Goal: Information Seeking & Learning: Learn about a topic

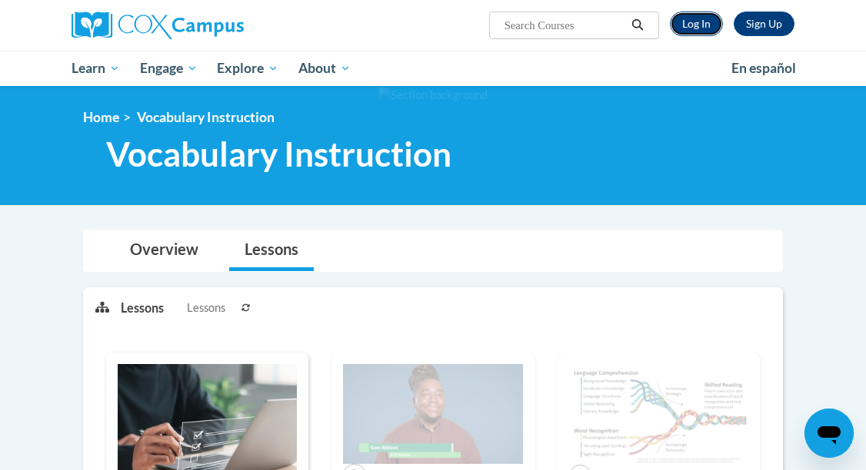
click at [698, 25] on link "Log In" at bounding box center [696, 24] width 53 height 25
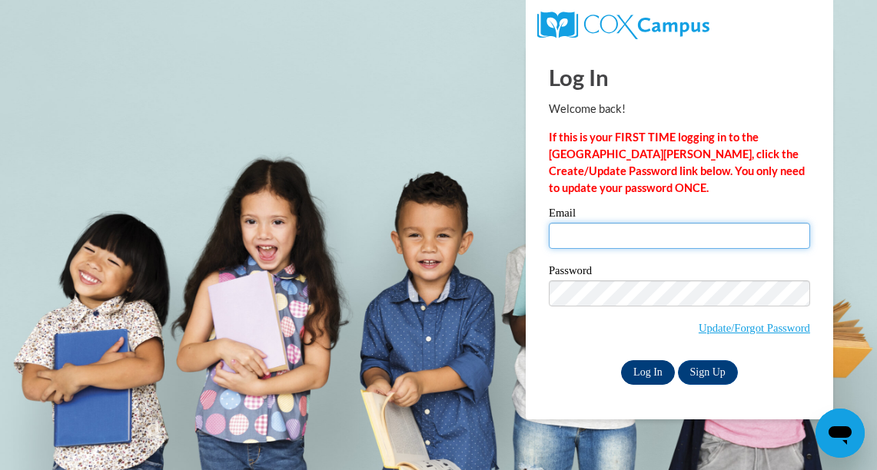
type input "zxlchat@hotmail.com"
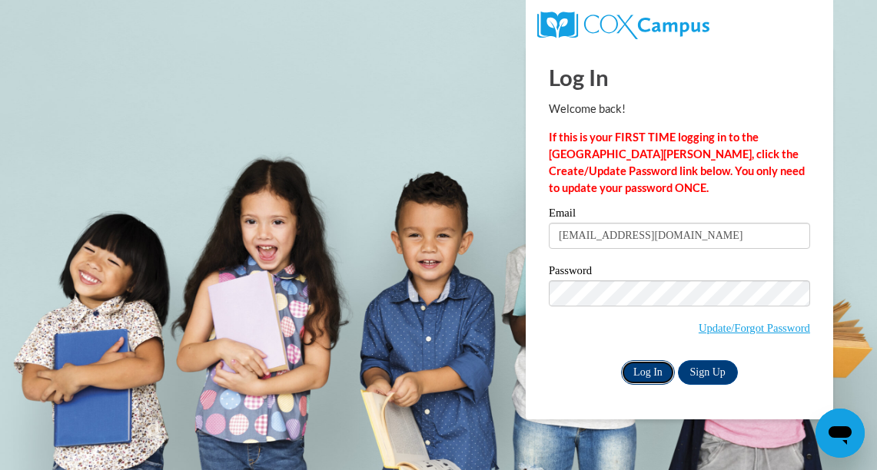
click at [650, 371] on input "Log In" at bounding box center [648, 373] width 54 height 25
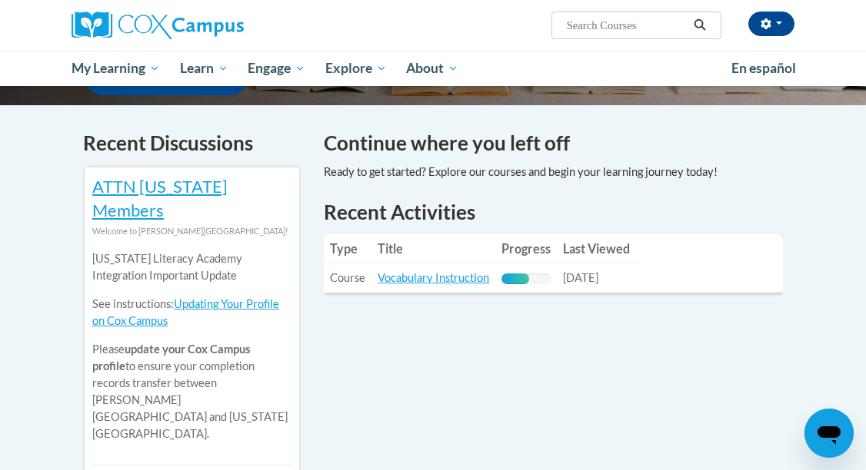
scroll to position [459, 0]
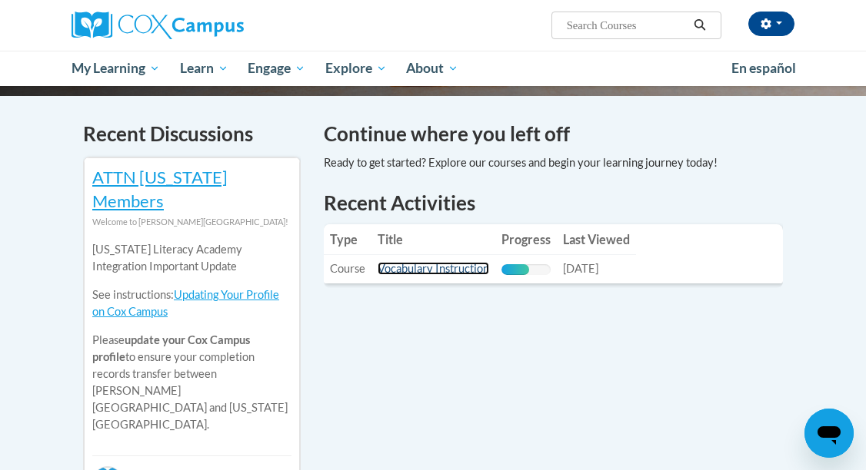
click at [441, 262] on link "Vocabulary Instruction" at bounding box center [432, 268] width 111 height 13
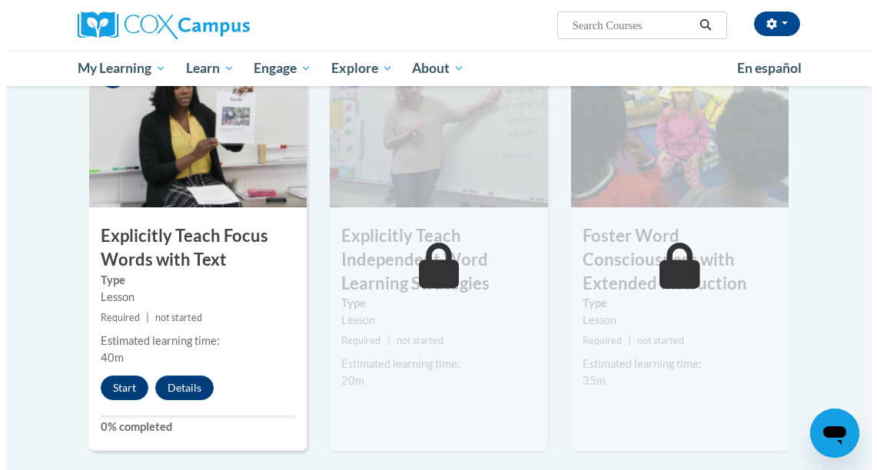
scroll to position [1223, 0]
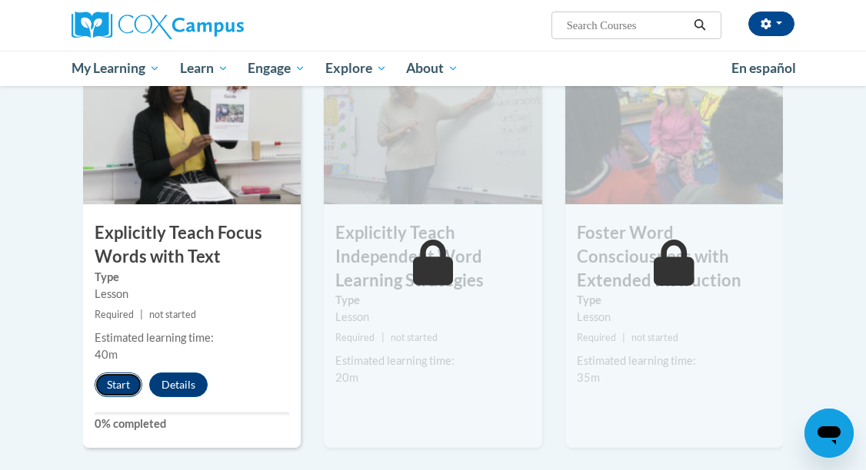
click at [117, 373] on button "Start" at bounding box center [119, 385] width 48 height 25
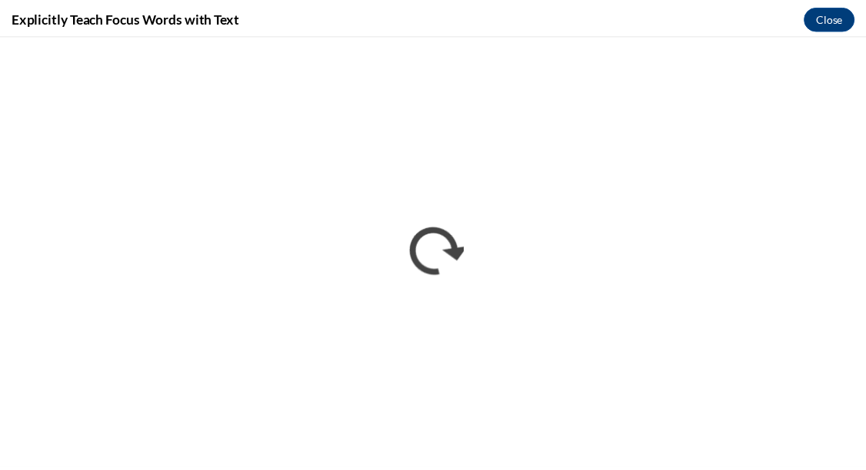
scroll to position [0, 0]
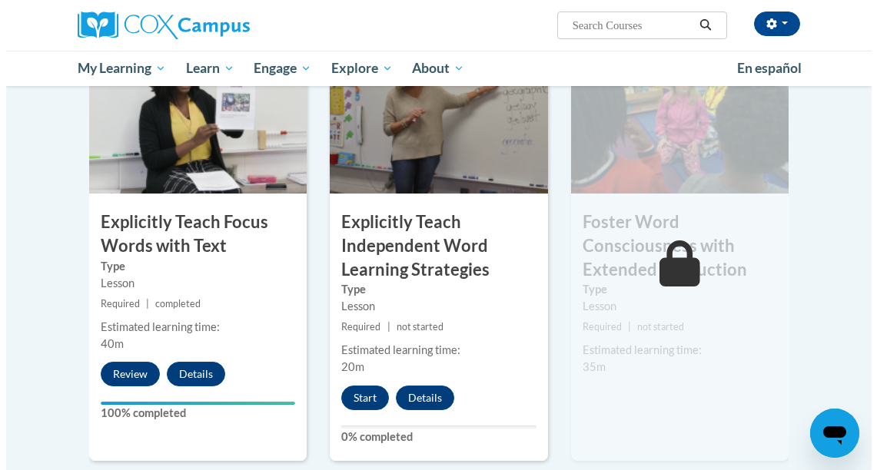
scroll to position [1237, 0]
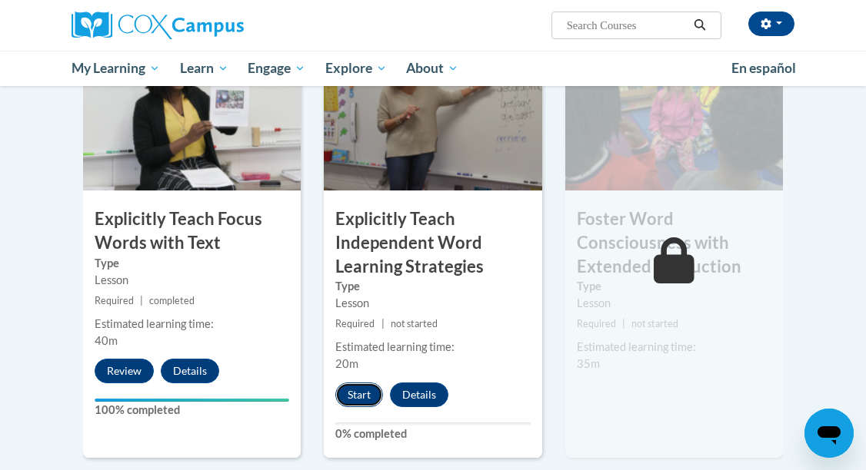
click at [358, 383] on button "Start" at bounding box center [359, 395] width 48 height 25
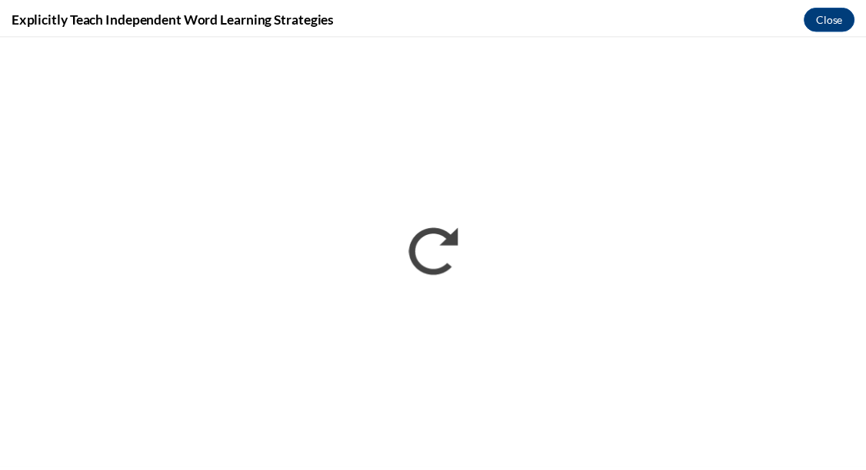
scroll to position [0, 0]
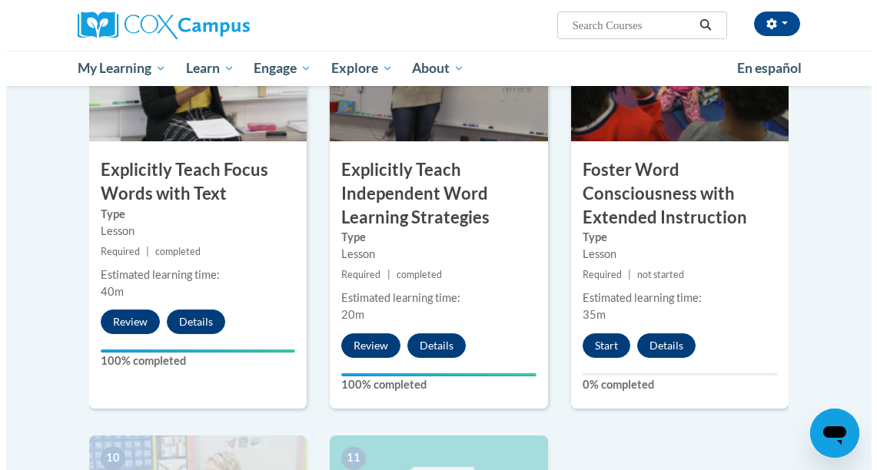
scroll to position [1279, 0]
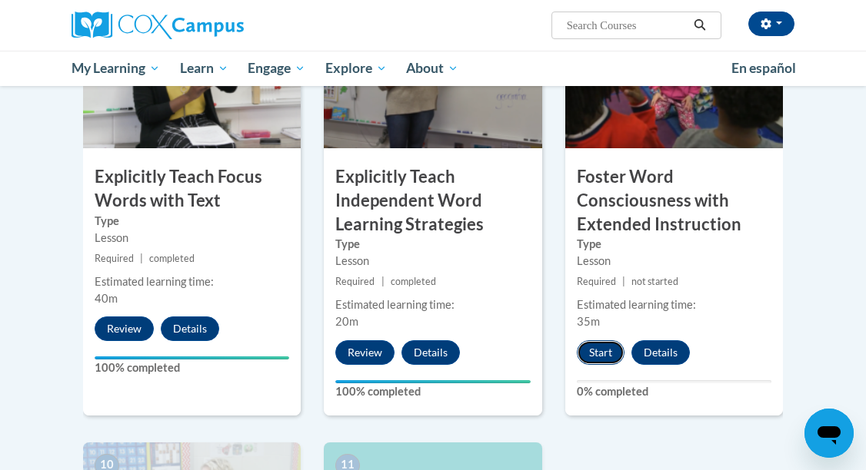
click at [597, 341] on button "Start" at bounding box center [601, 353] width 48 height 25
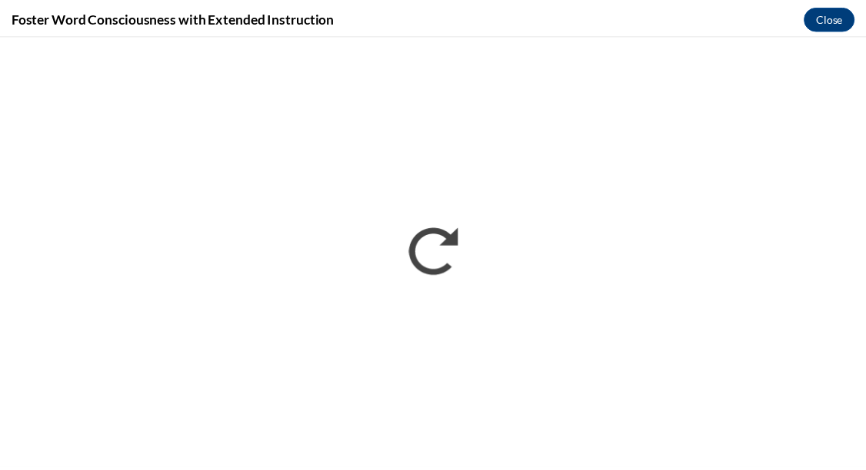
scroll to position [0, 0]
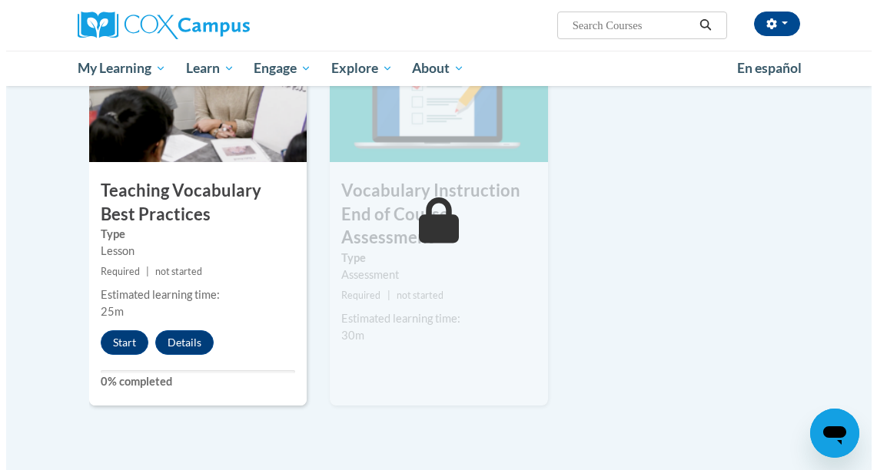
scroll to position [1717, 0]
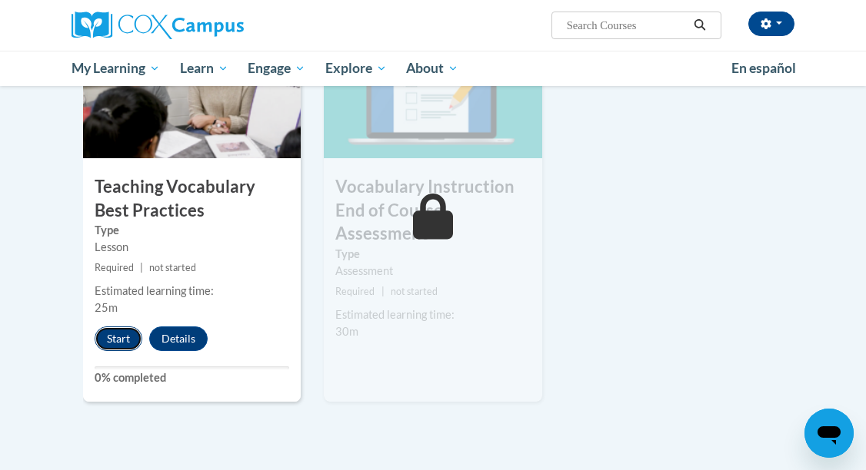
click at [115, 327] on button "Start" at bounding box center [119, 339] width 48 height 25
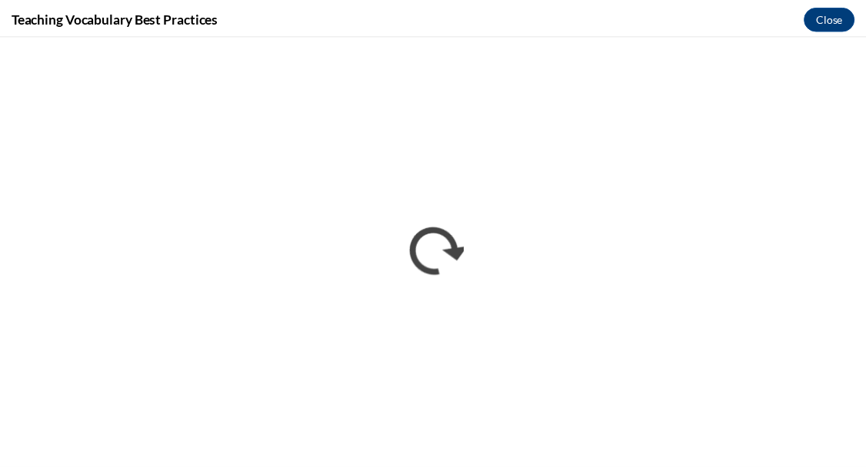
scroll to position [0, 0]
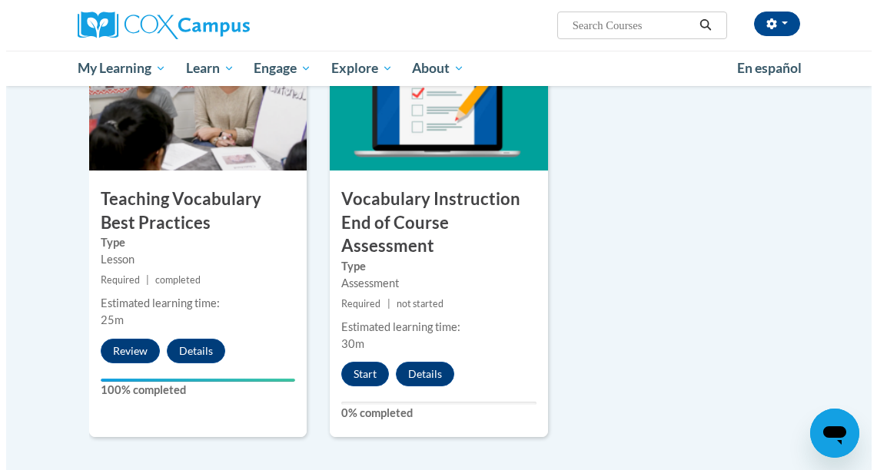
scroll to position [1704, 0]
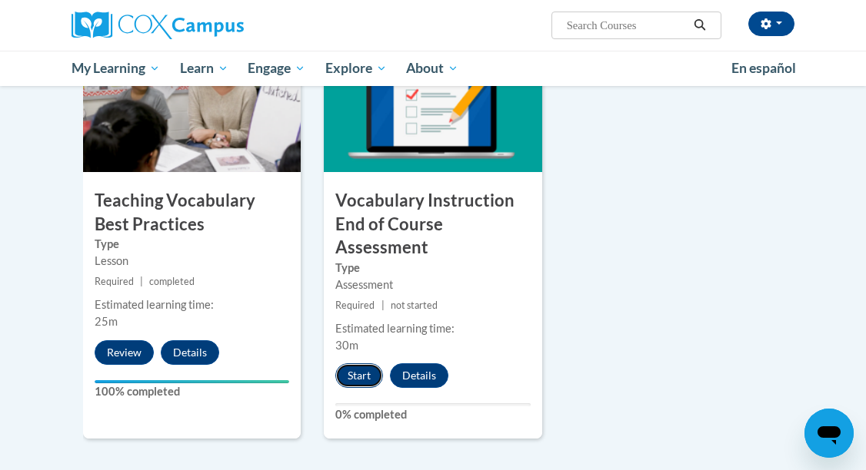
click at [361, 364] on button "Start" at bounding box center [359, 376] width 48 height 25
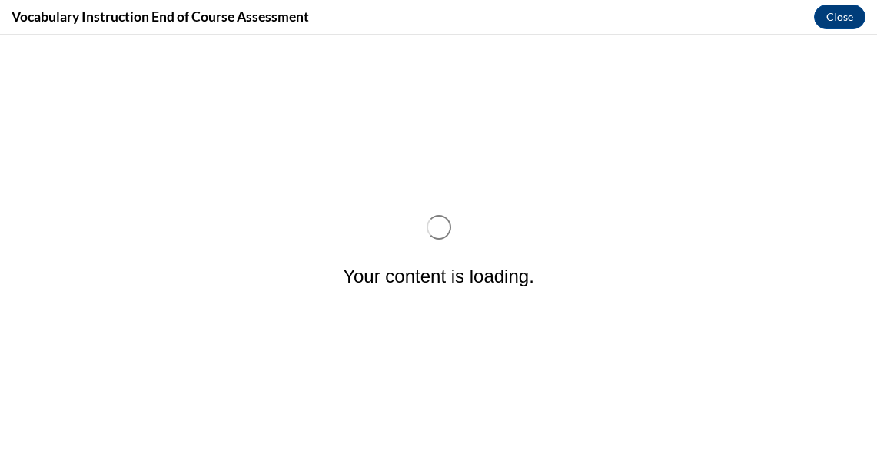
scroll to position [0, 0]
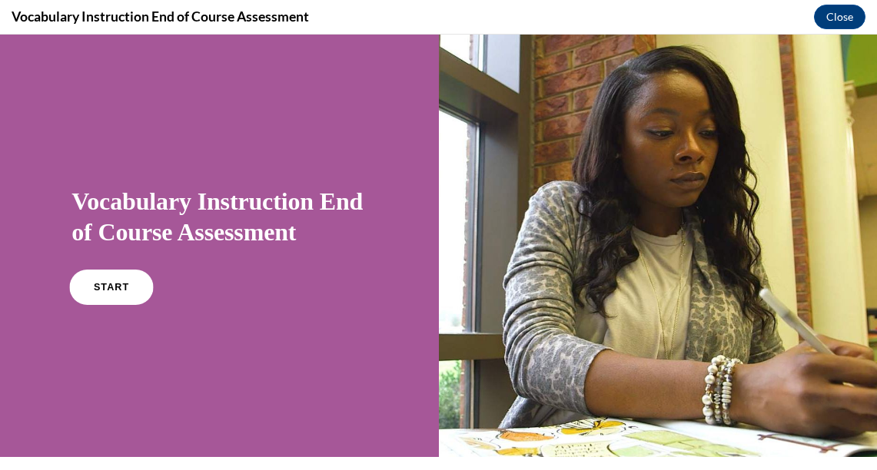
click at [114, 290] on span "START" at bounding box center [111, 288] width 35 height 12
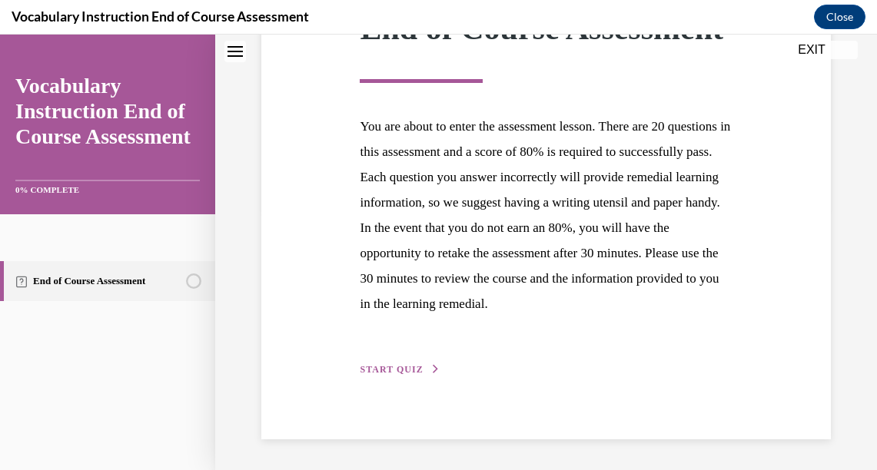
scroll to position [318, 0]
click at [418, 374] on span "START QUIZ" at bounding box center [391, 369] width 63 height 11
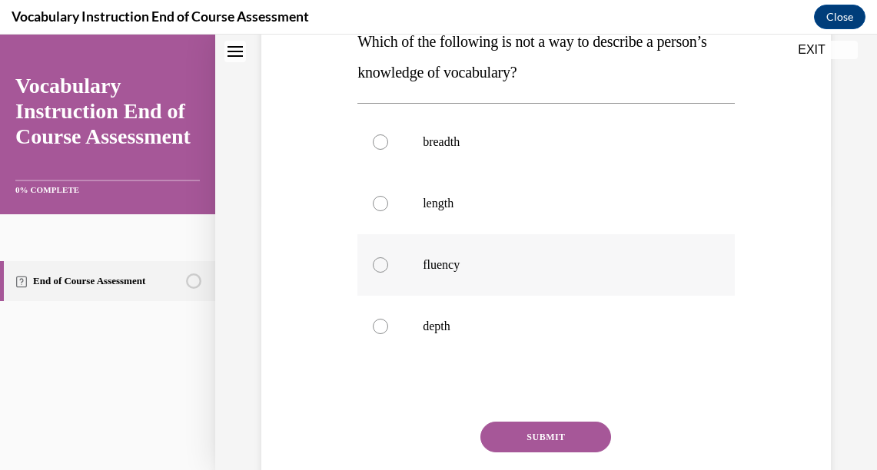
scroll to position [254, 0]
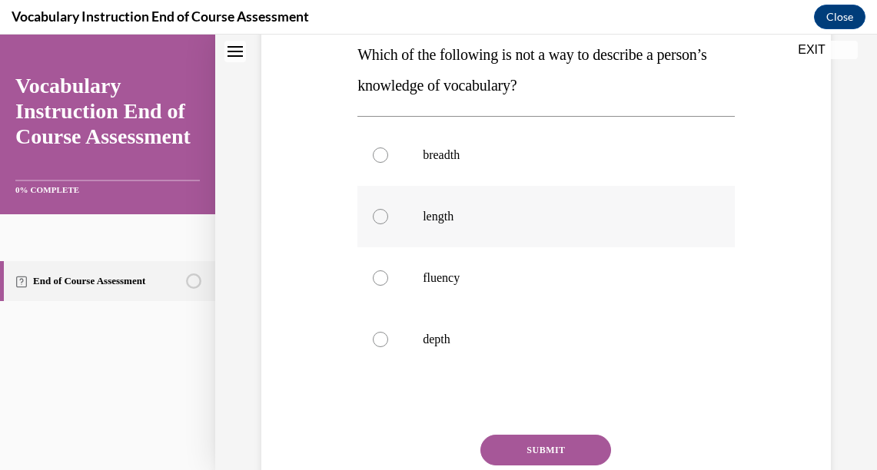
click at [374, 218] on div at bounding box center [380, 216] width 15 height 15
click at [374, 218] on input "length" at bounding box center [380, 216] width 15 height 15
radio input "true"
click at [533, 451] on button "SUBMIT" at bounding box center [545, 450] width 131 height 31
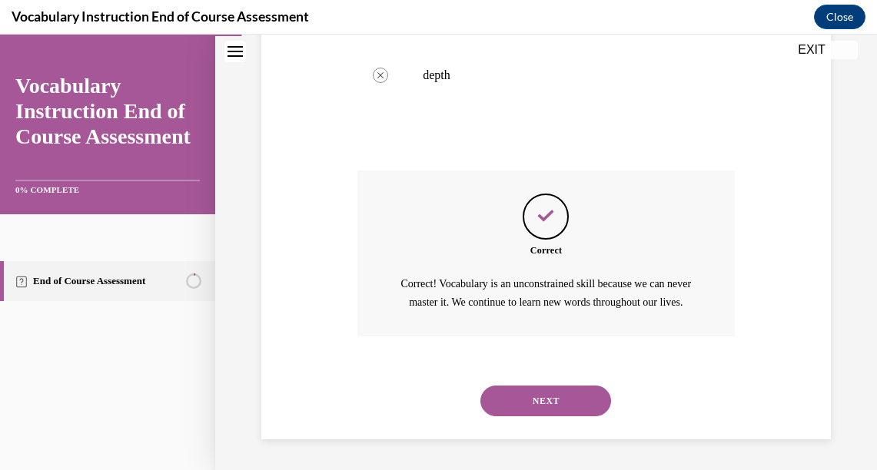
scroll to position [536, 0]
click at [547, 403] on button "NEXT" at bounding box center [545, 401] width 131 height 31
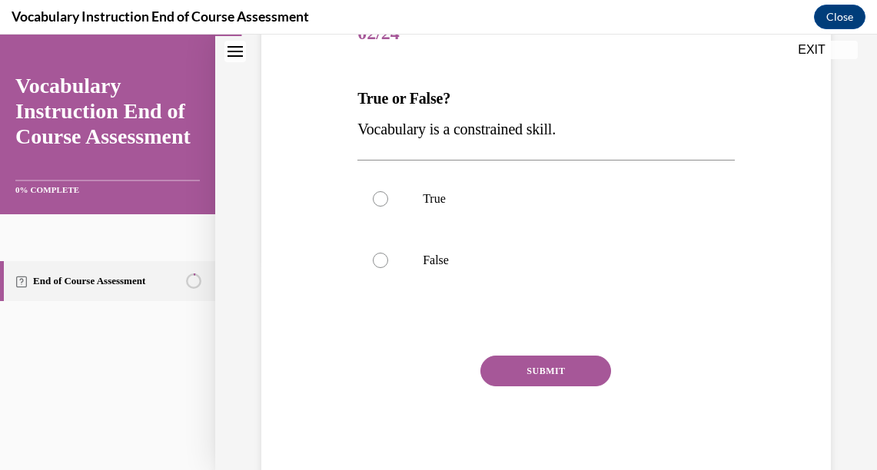
scroll to position [207, 0]
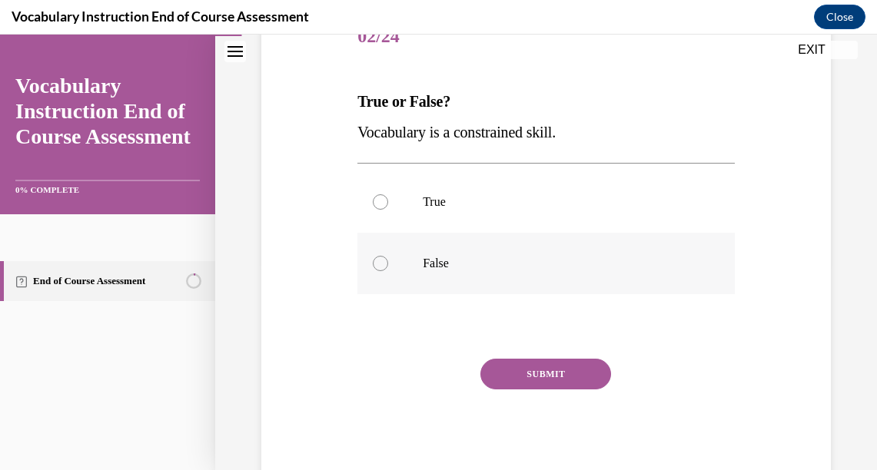
click at [380, 262] on div at bounding box center [380, 263] width 15 height 15
click at [380, 262] on input "False" at bounding box center [380, 263] width 15 height 15
radio input "true"
click at [537, 374] on button "SUBMIT" at bounding box center [545, 374] width 131 height 31
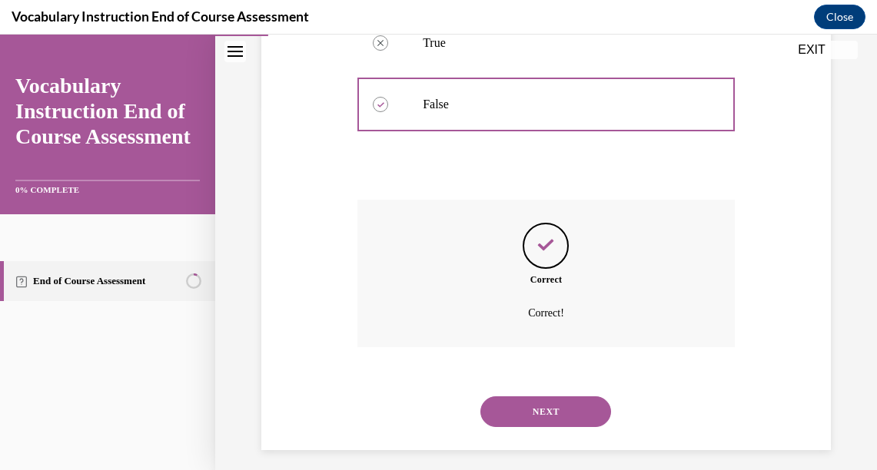
scroll to position [377, 0]
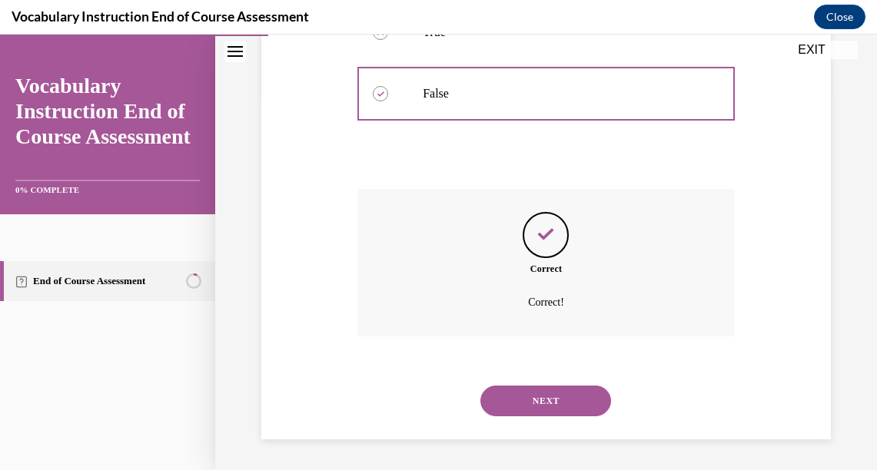
click at [540, 399] on button "NEXT" at bounding box center [545, 401] width 131 height 31
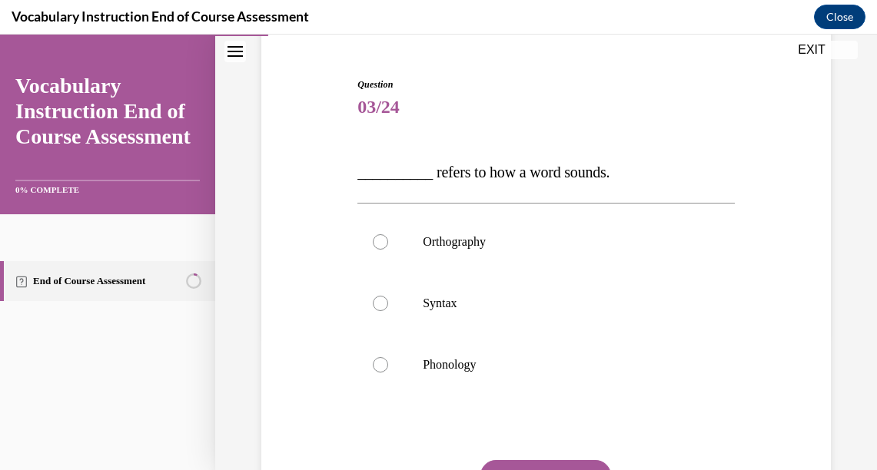
scroll to position [138, 0]
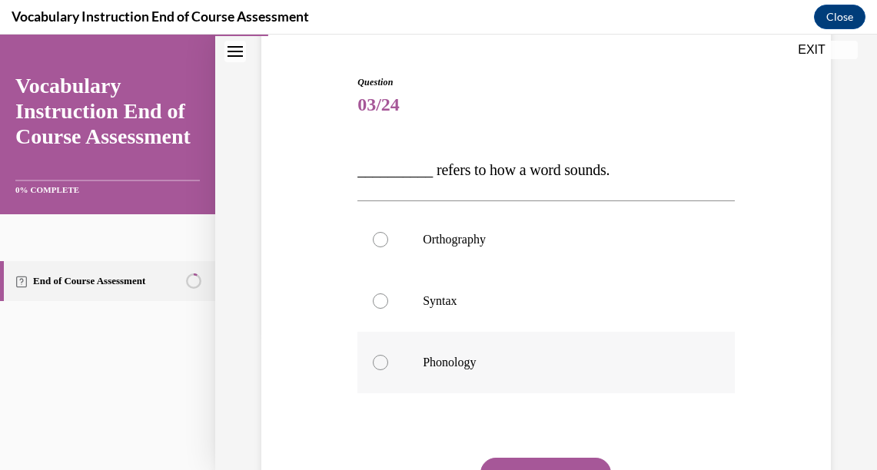
click at [384, 365] on div at bounding box center [380, 362] width 15 height 15
click at [384, 365] on input "Phonology" at bounding box center [380, 362] width 15 height 15
radio input "true"
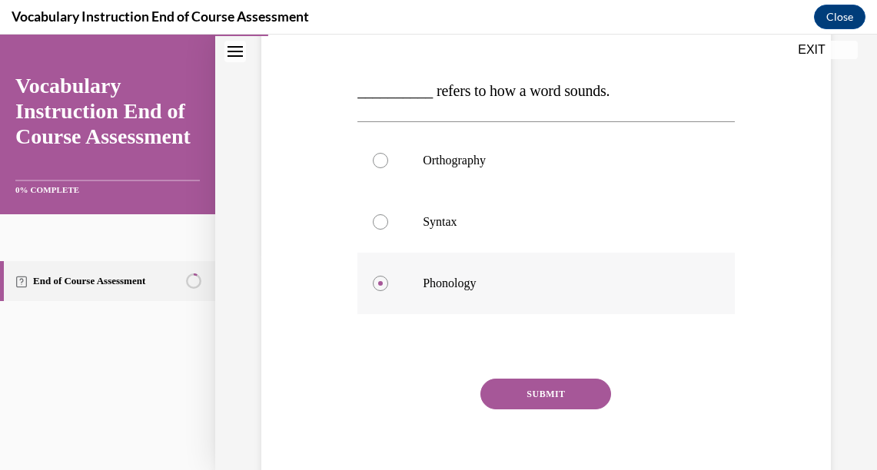
scroll to position [259, 0]
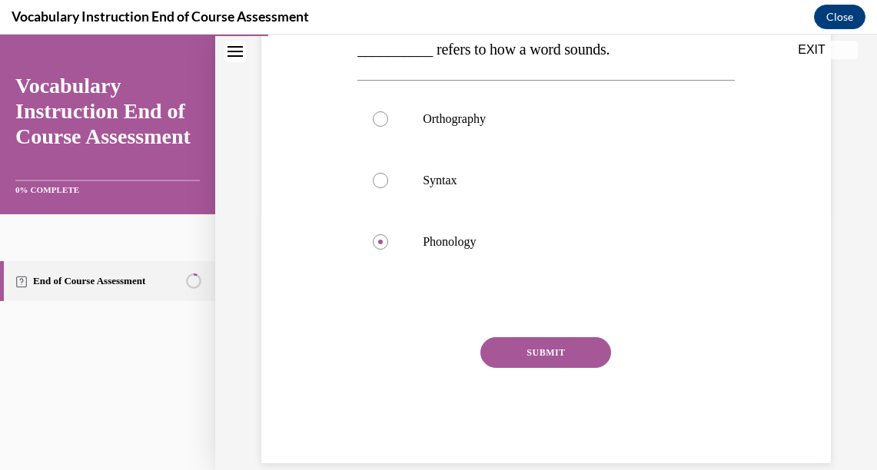
click at [541, 353] on button "SUBMIT" at bounding box center [545, 352] width 131 height 31
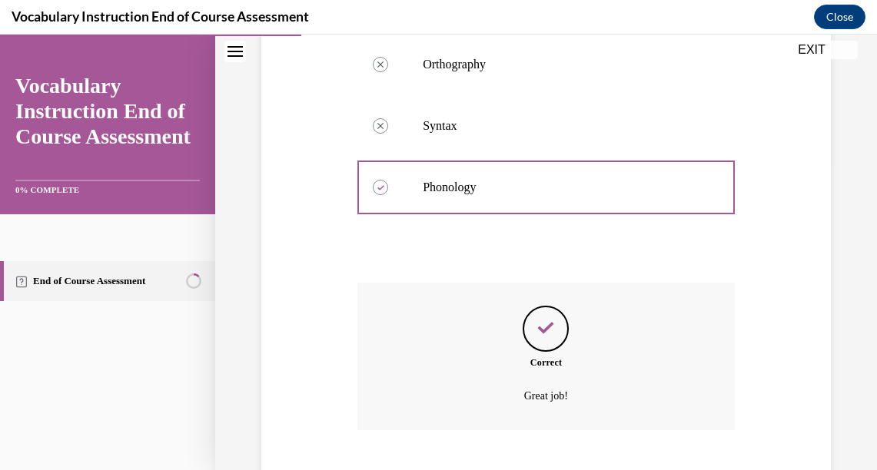
scroll to position [407, 0]
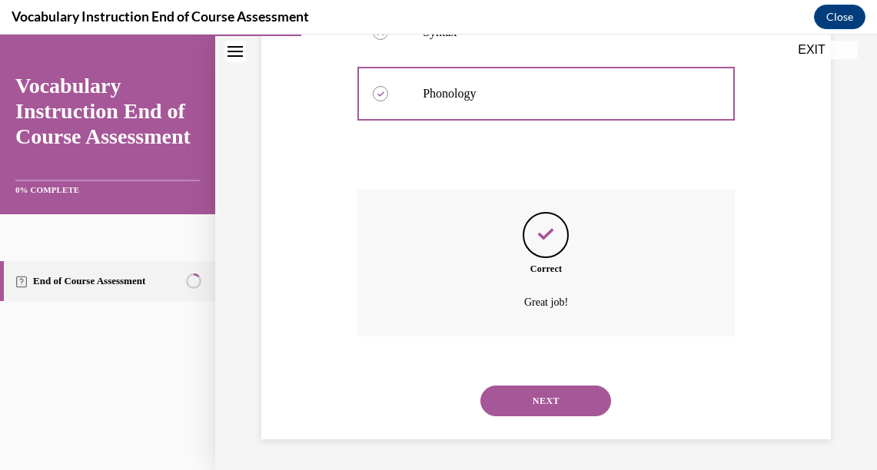
click at [548, 403] on button "NEXT" at bounding box center [545, 401] width 131 height 31
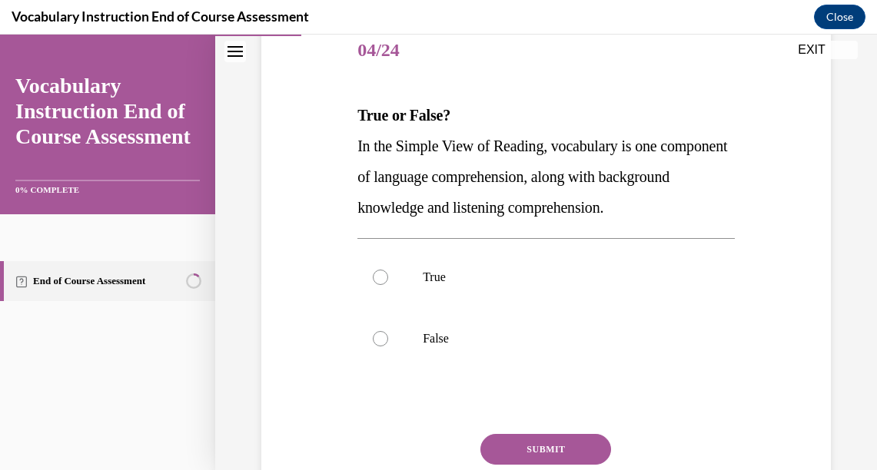
scroll to position [196, 0]
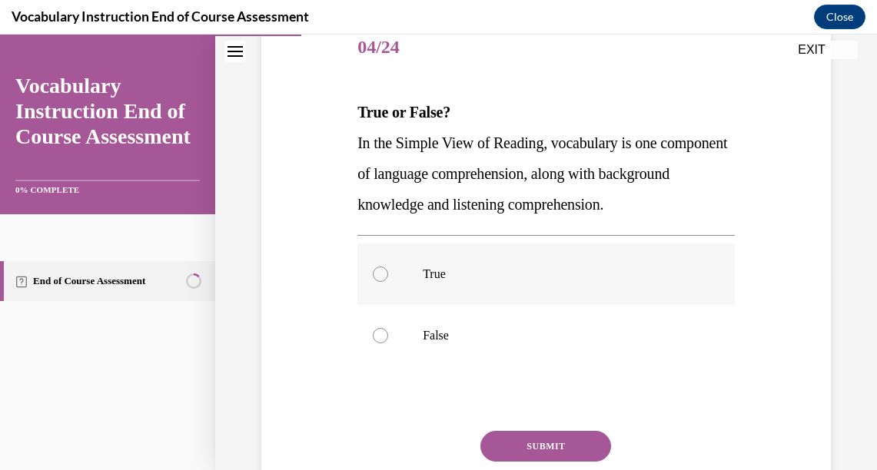
click at [383, 281] on div at bounding box center [380, 274] width 15 height 15
click at [383, 281] on input "True" at bounding box center [380, 274] width 15 height 15
radio input "true"
click at [533, 452] on button "SUBMIT" at bounding box center [545, 446] width 131 height 31
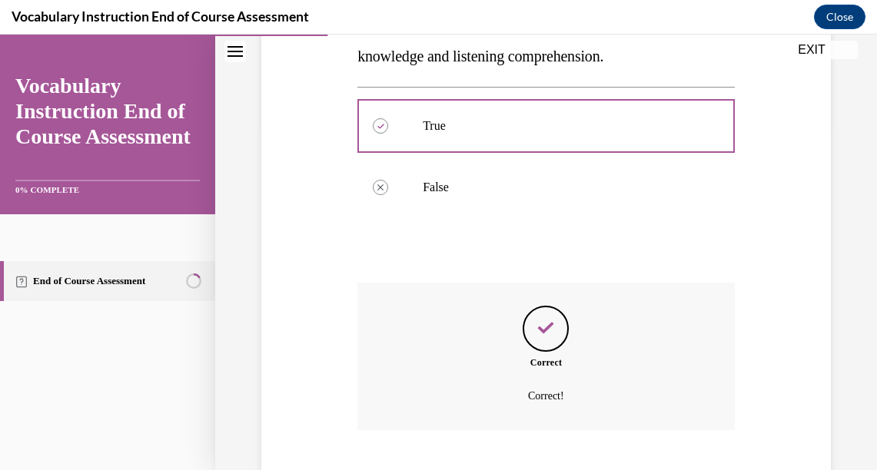
scroll to position [438, 0]
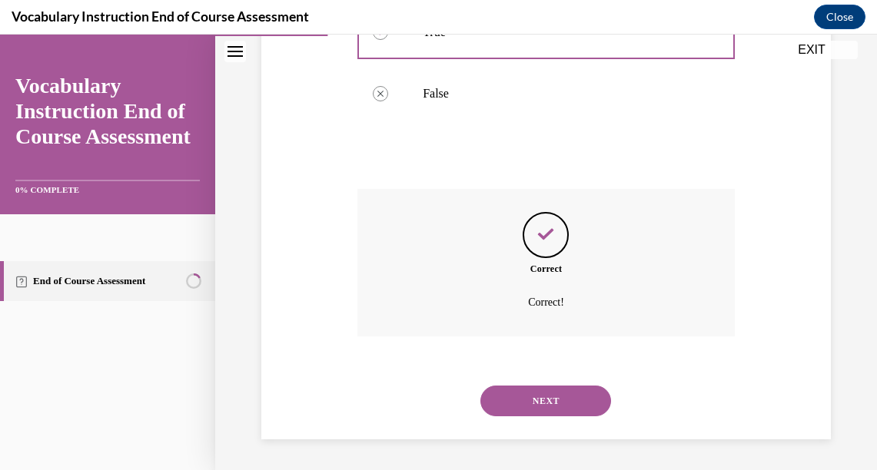
click at [536, 398] on button "NEXT" at bounding box center [545, 401] width 131 height 31
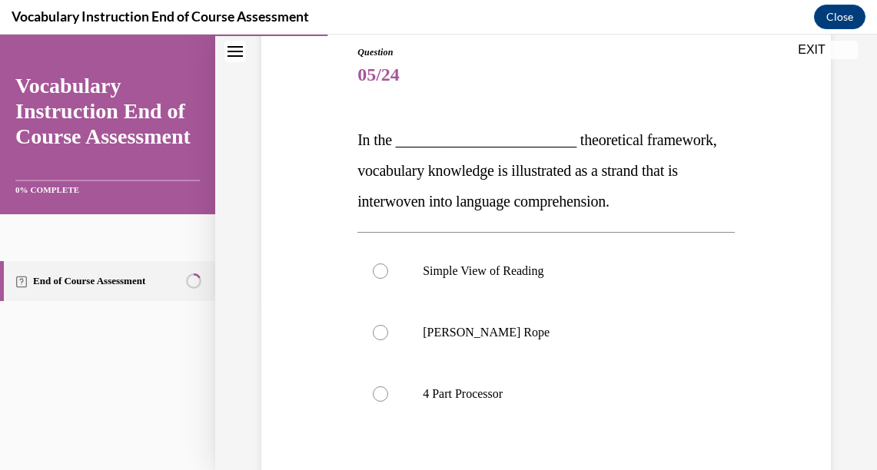
scroll to position [170, 0]
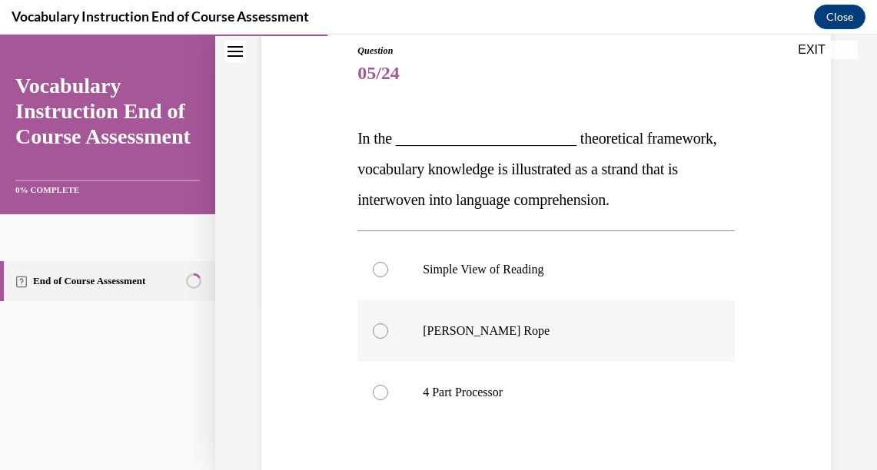
click at [377, 331] on div at bounding box center [380, 331] width 15 height 15
click at [377, 331] on input "[PERSON_NAME] Rope" at bounding box center [380, 331] width 15 height 15
radio input "true"
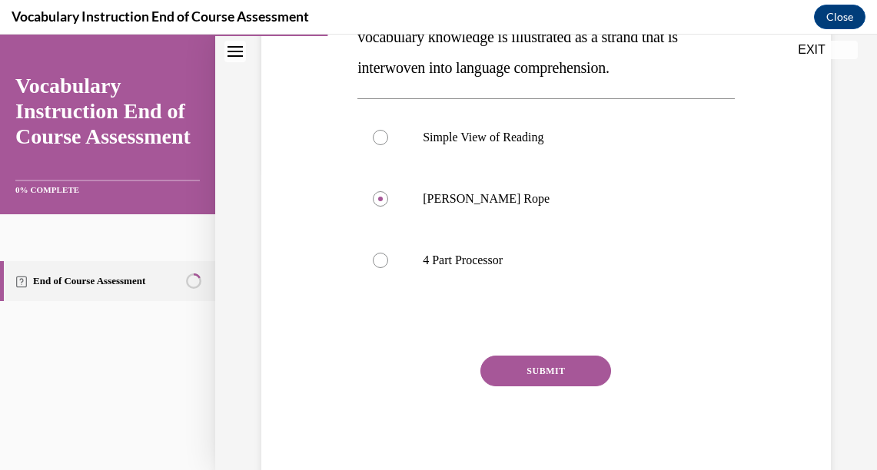
click at [539, 377] on button "SUBMIT" at bounding box center [545, 371] width 131 height 31
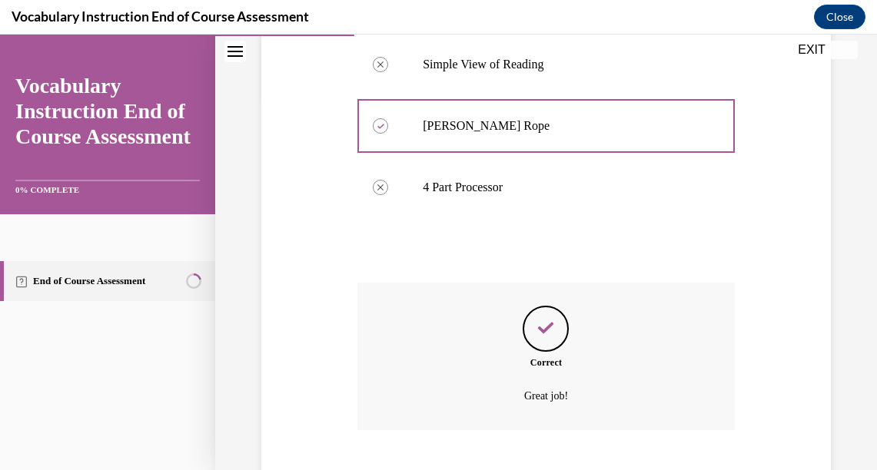
scroll to position [469, 0]
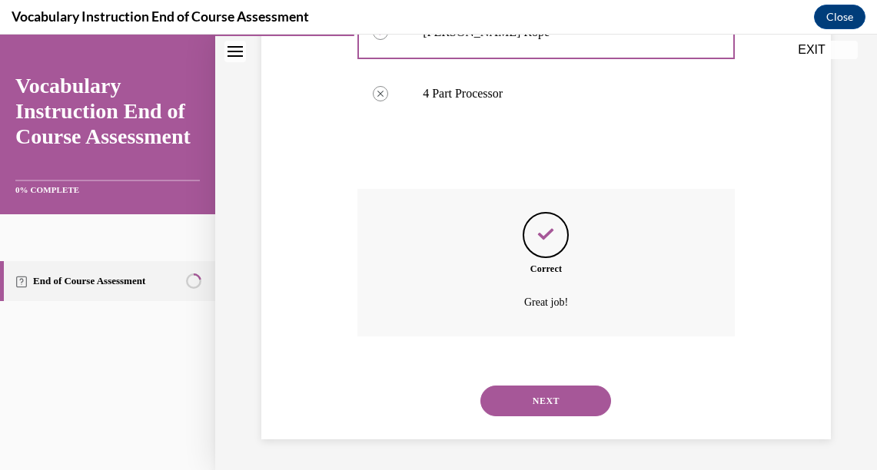
click at [559, 406] on button "NEXT" at bounding box center [545, 401] width 131 height 31
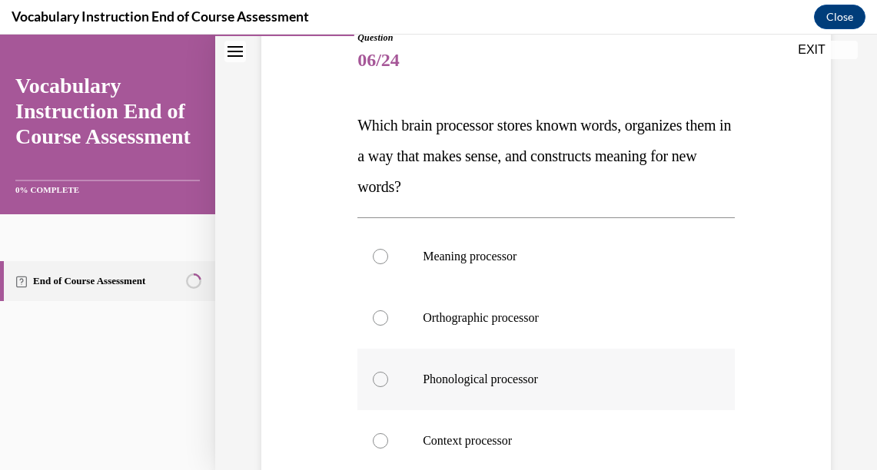
scroll to position [211, 0]
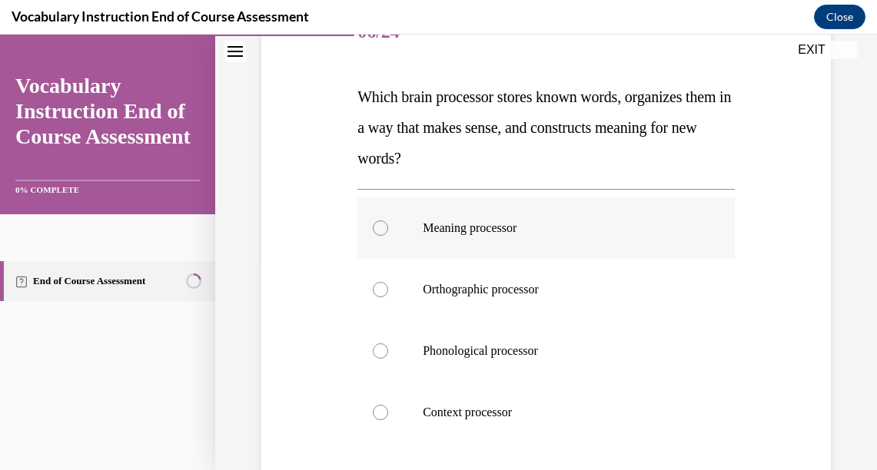
click at [382, 225] on div at bounding box center [380, 228] width 15 height 15
click at [382, 225] on input "Meaning processor" at bounding box center [380, 228] width 15 height 15
radio input "true"
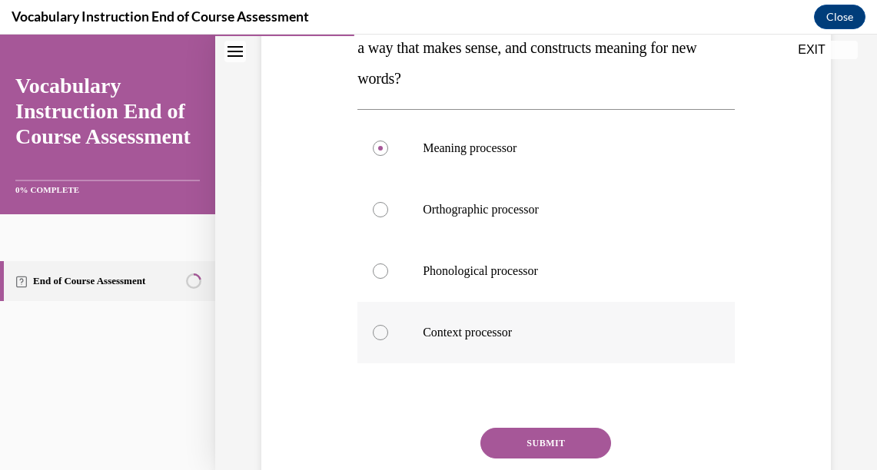
scroll to position [291, 0]
click at [565, 439] on button "SUBMIT" at bounding box center [545, 443] width 131 height 31
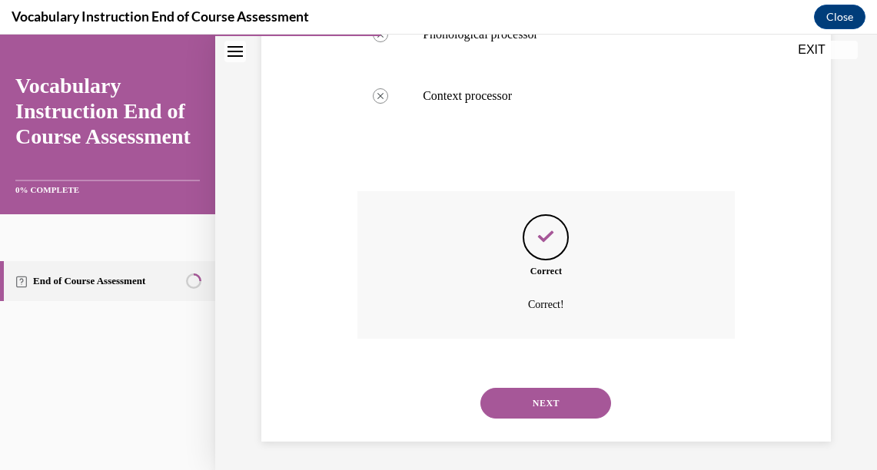
scroll to position [530, 0]
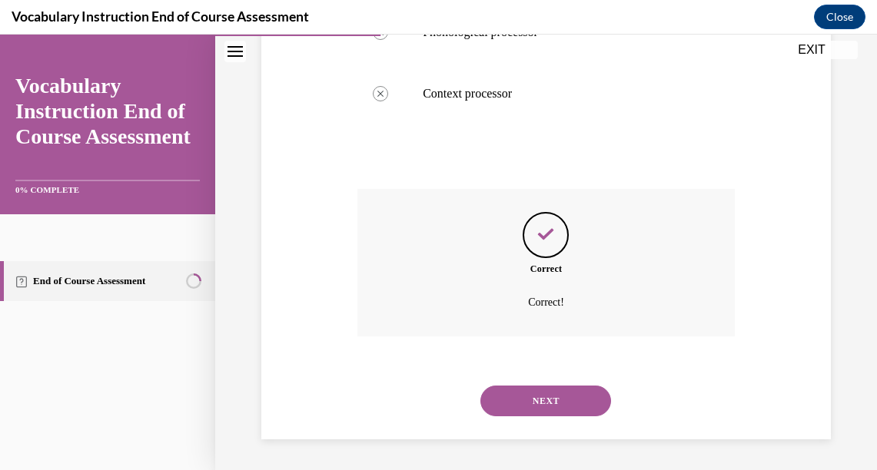
click at [550, 404] on button "NEXT" at bounding box center [545, 401] width 131 height 31
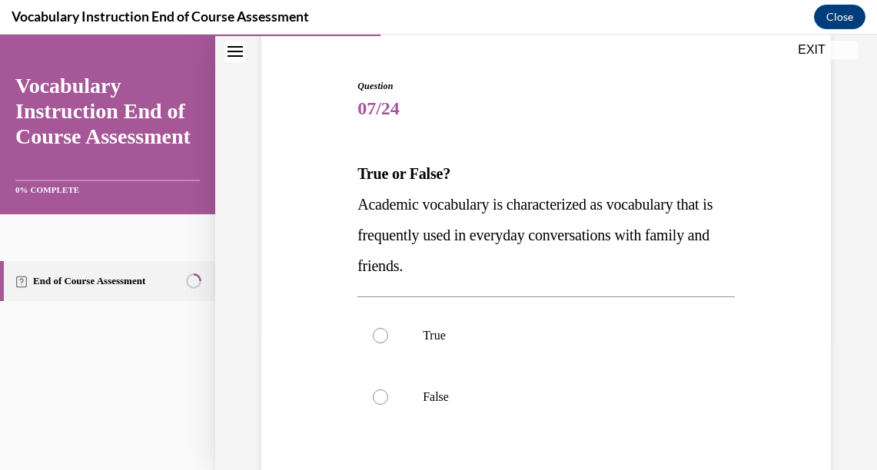
scroll to position [131, 0]
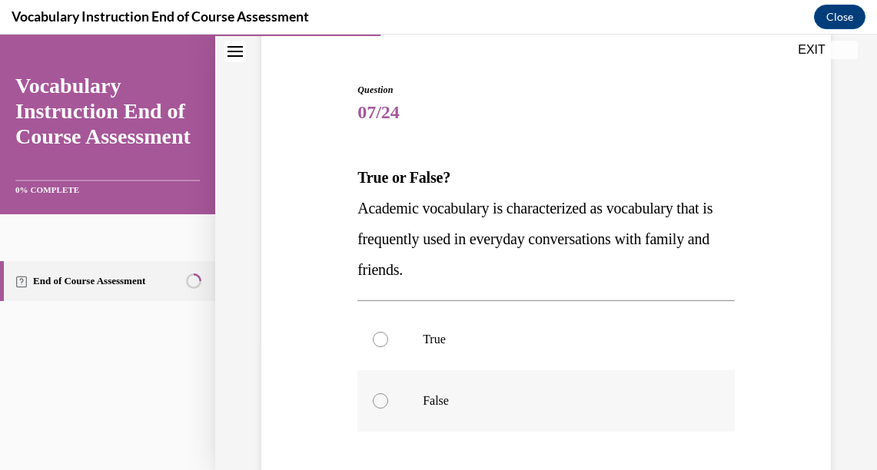
click at [375, 401] on div at bounding box center [380, 401] width 15 height 15
click at [375, 401] on input "False" at bounding box center [380, 401] width 15 height 15
radio input "true"
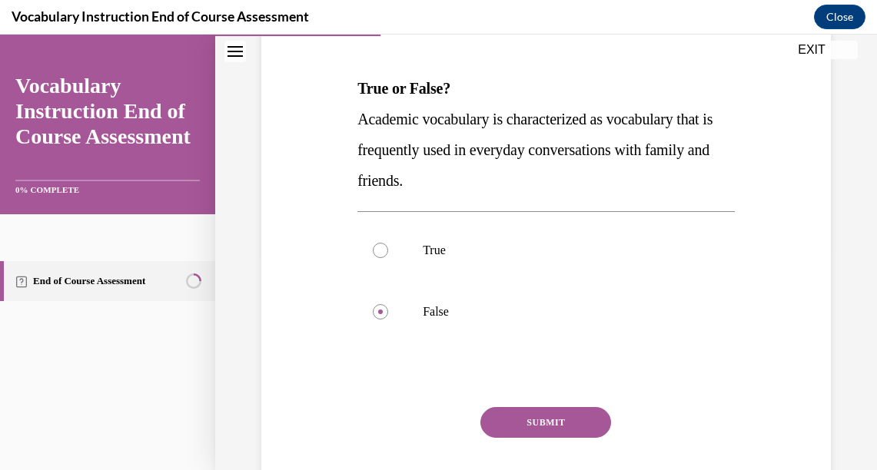
click at [557, 422] on button "SUBMIT" at bounding box center [545, 422] width 131 height 31
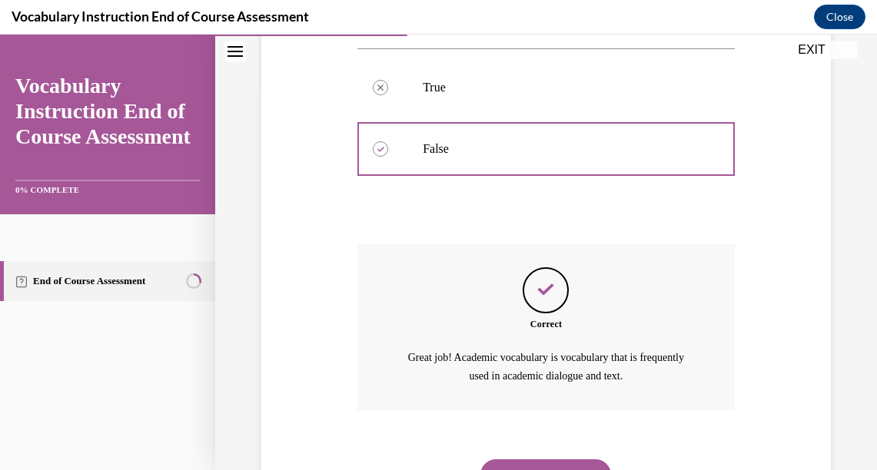
scroll to position [456, 0]
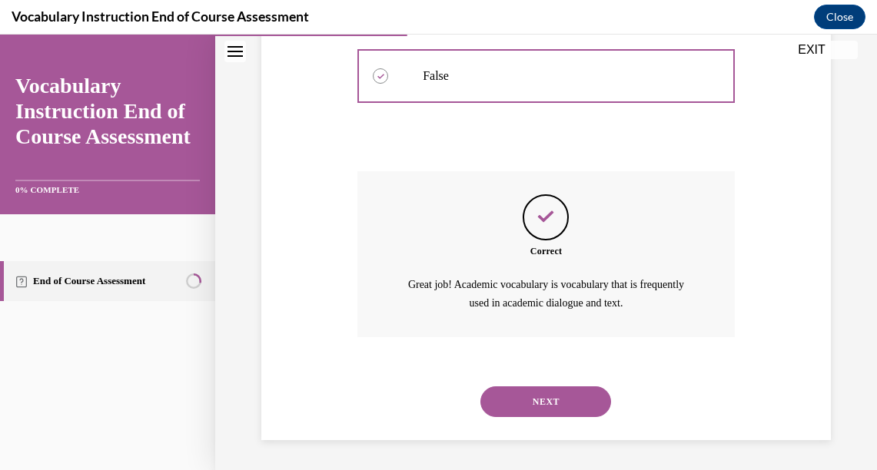
click at [550, 399] on button "NEXT" at bounding box center [545, 402] width 131 height 31
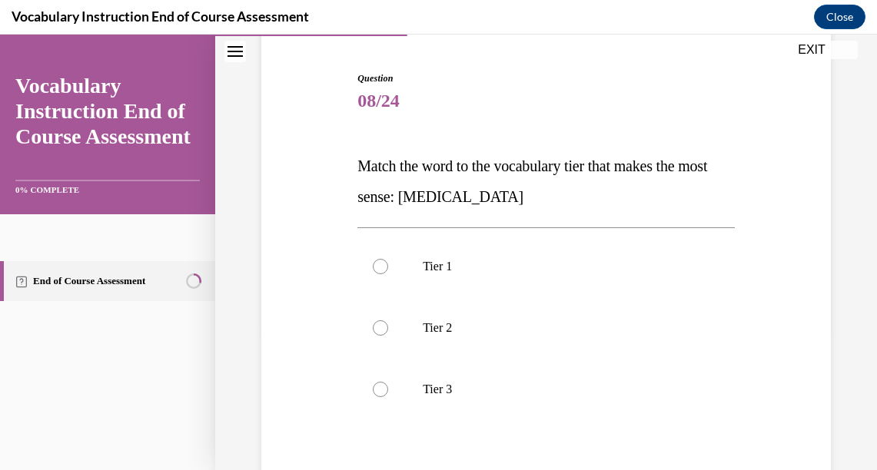
scroll to position [145, 0]
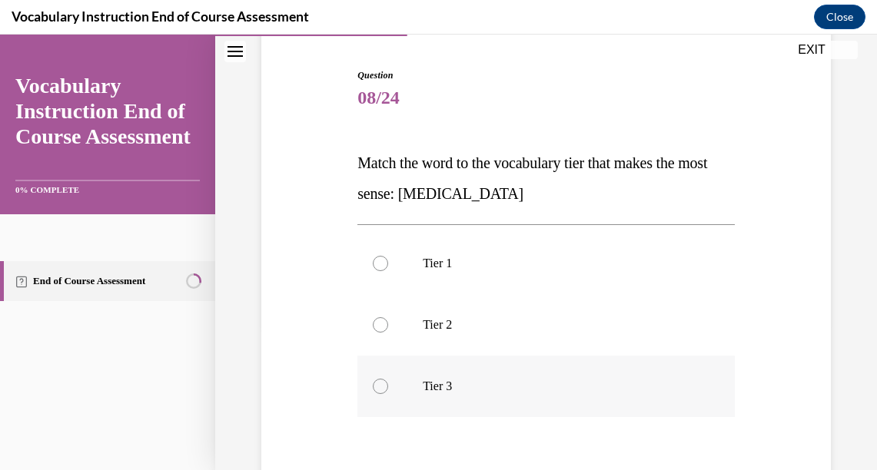
click at [377, 384] on div at bounding box center [380, 386] width 15 height 15
click at [377, 384] on input "Tier 3" at bounding box center [380, 386] width 15 height 15
radio input "true"
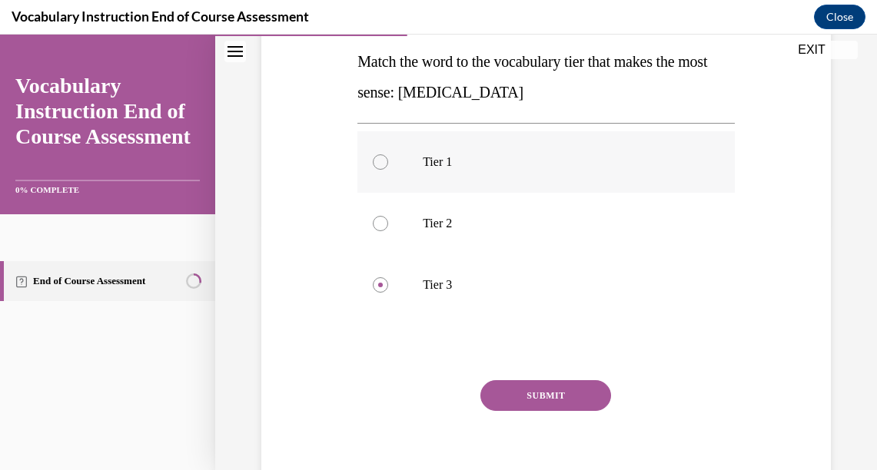
scroll to position [288, 0]
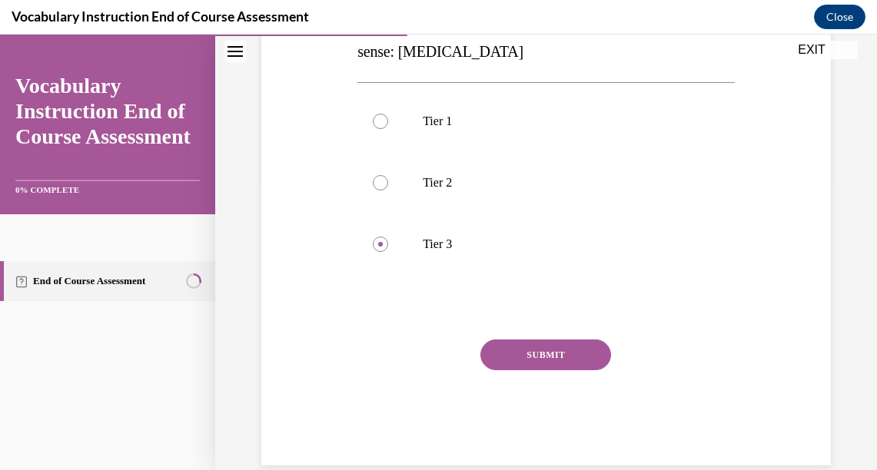
click at [561, 361] on button "SUBMIT" at bounding box center [545, 355] width 131 height 31
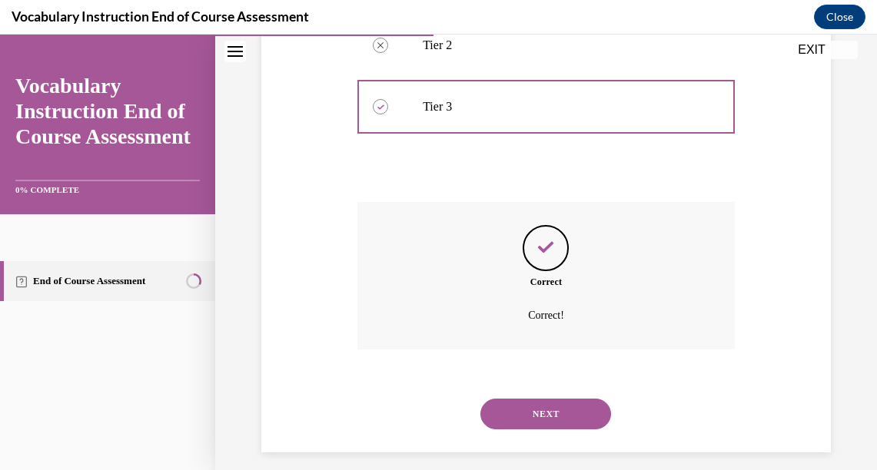
scroll to position [438, 0]
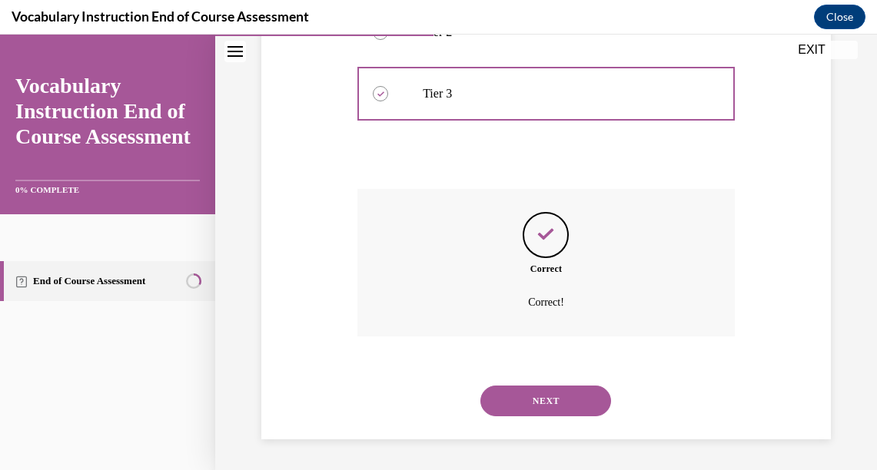
click at [552, 401] on button "NEXT" at bounding box center [545, 401] width 131 height 31
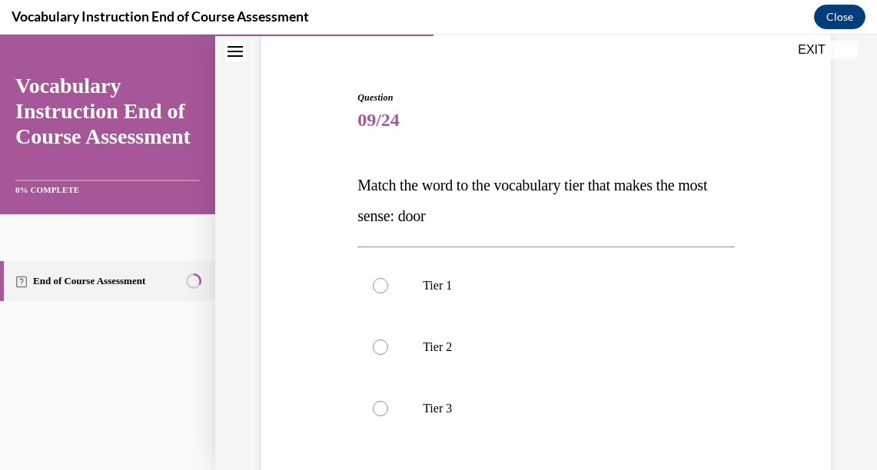
scroll to position [128, 0]
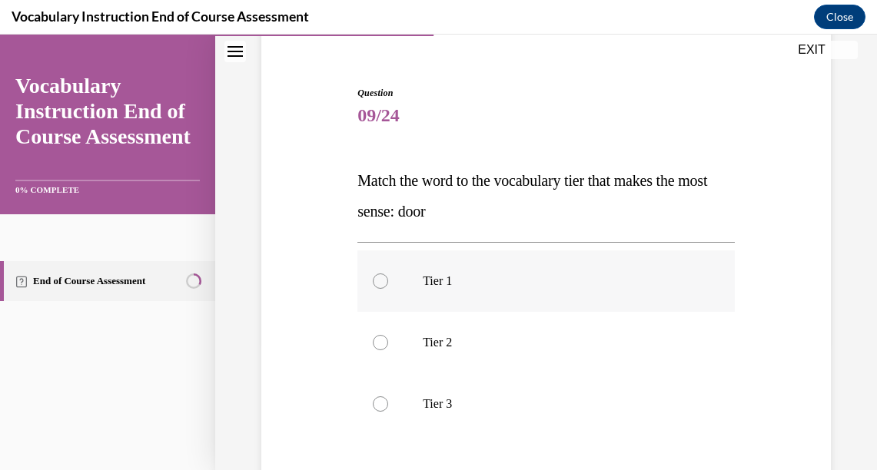
click at [378, 280] on div at bounding box center [380, 281] width 15 height 15
click at [378, 280] on input "Tier 1" at bounding box center [380, 281] width 15 height 15
radio input "true"
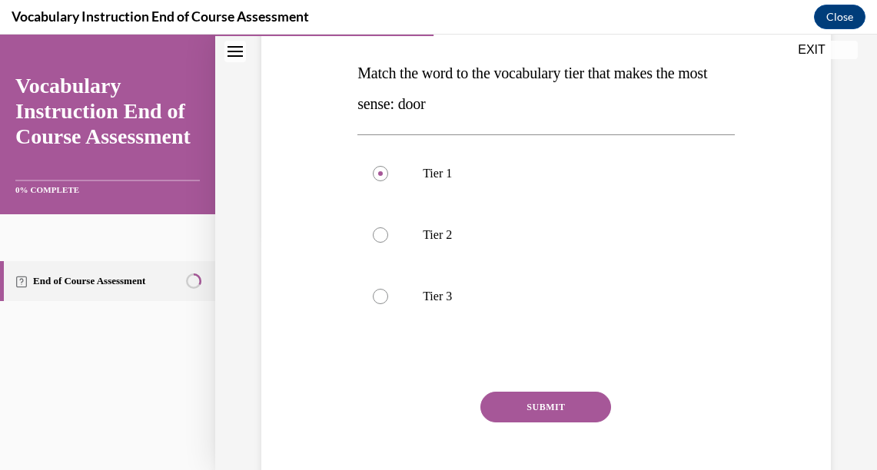
click at [557, 404] on button "SUBMIT" at bounding box center [545, 407] width 131 height 31
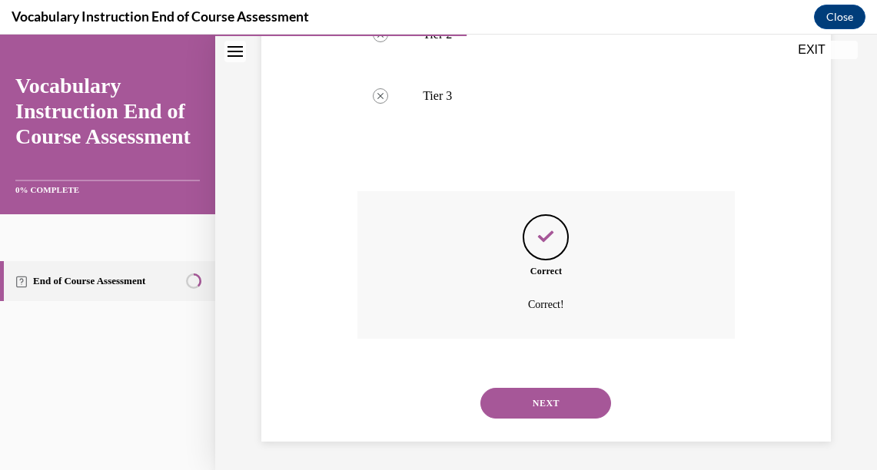
scroll to position [438, 0]
click at [550, 401] on button "NEXT" at bounding box center [545, 401] width 131 height 31
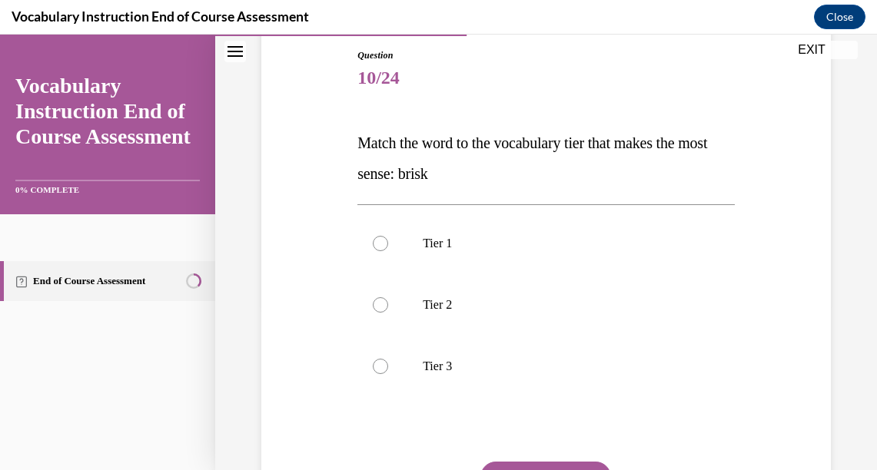
scroll to position [157, 0]
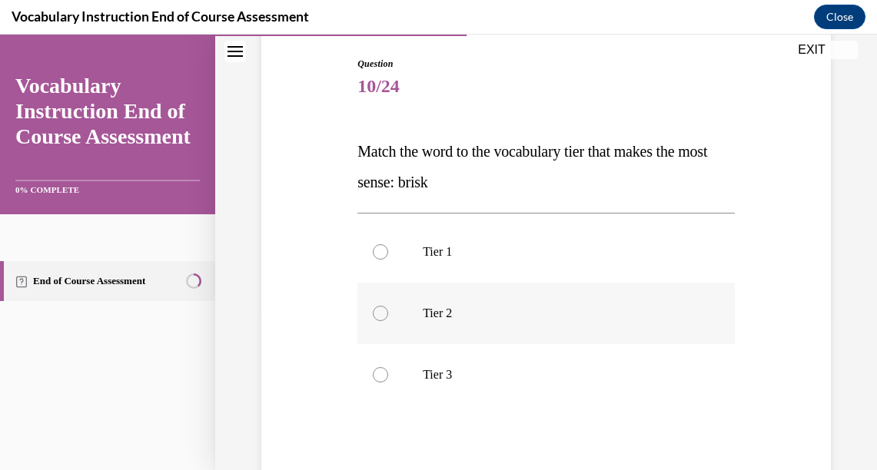
click at [377, 314] on div at bounding box center [380, 313] width 15 height 15
click at [377, 314] on input "Tier 2" at bounding box center [380, 313] width 15 height 15
radio input "true"
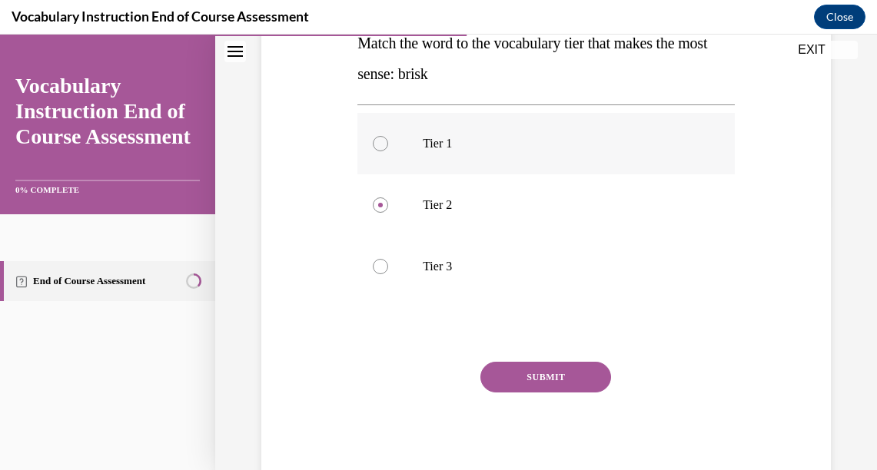
scroll to position [314, 0]
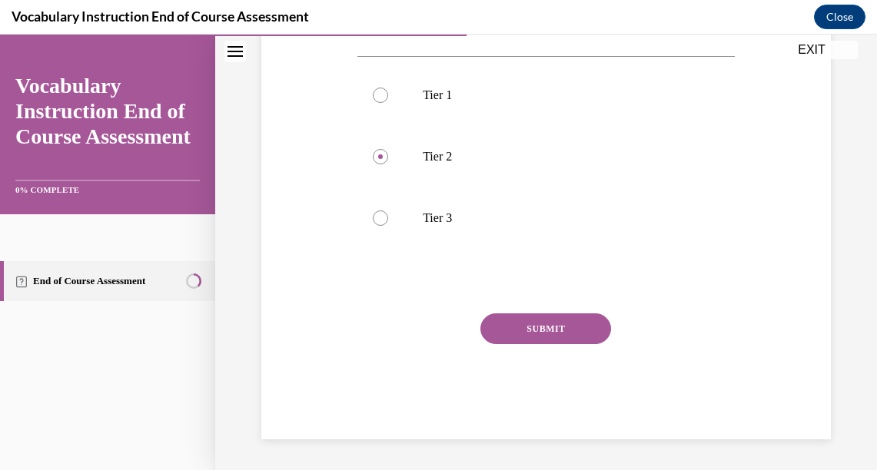
click at [536, 331] on button "SUBMIT" at bounding box center [545, 329] width 131 height 31
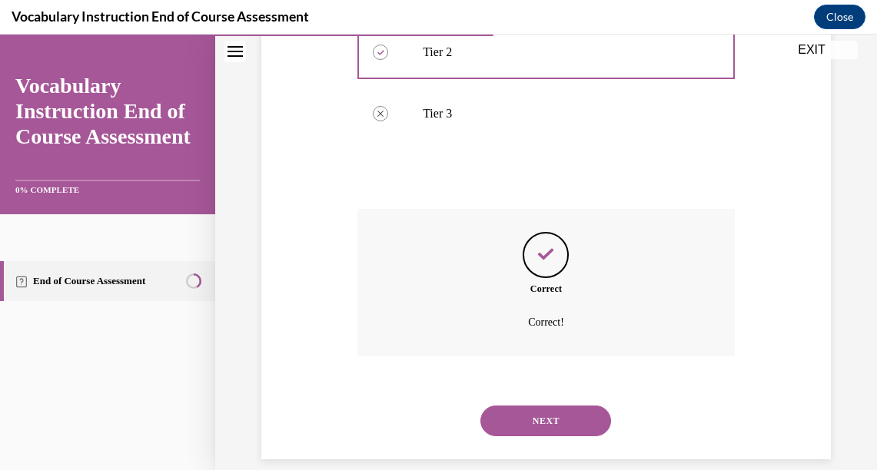
scroll to position [438, 0]
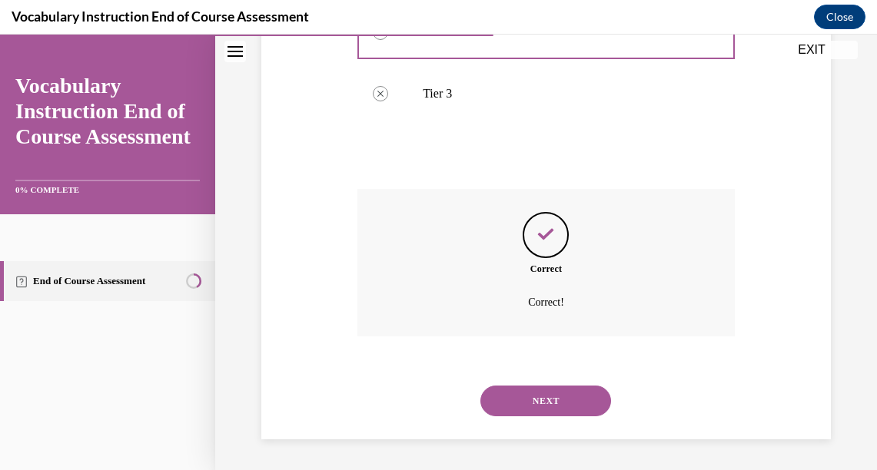
click at [543, 403] on button "NEXT" at bounding box center [545, 401] width 131 height 31
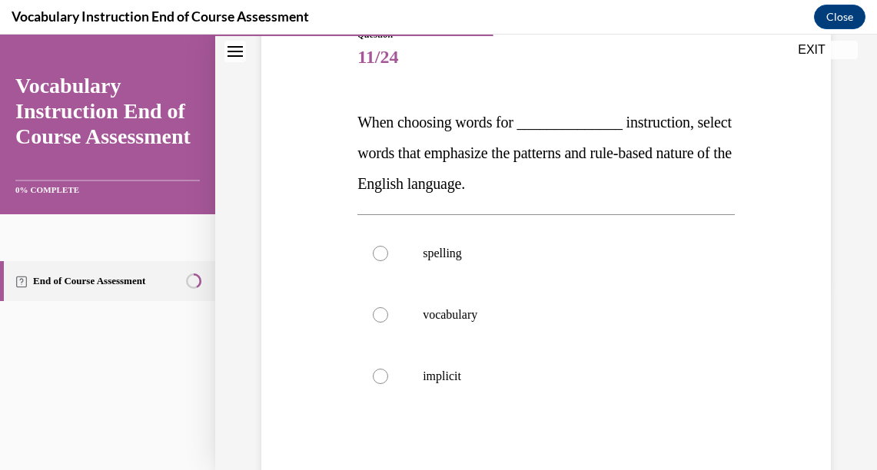
scroll to position [189, 0]
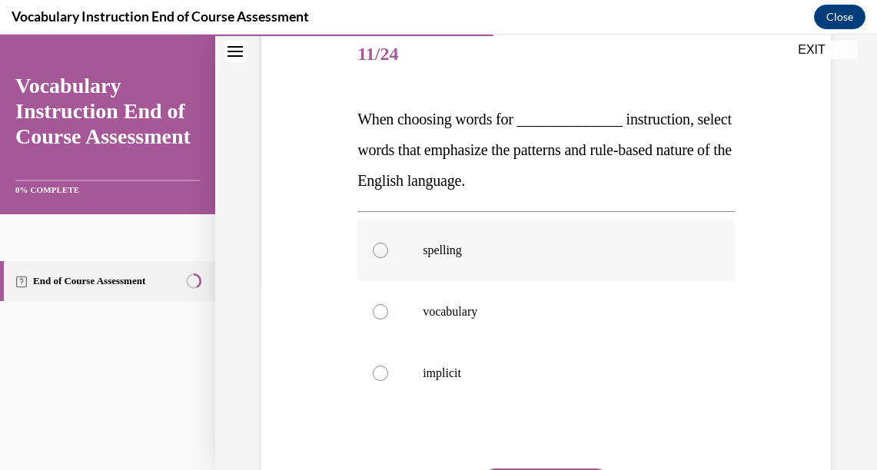
click at [380, 247] on div at bounding box center [380, 250] width 15 height 15
click at [380, 247] on input "spelling" at bounding box center [380, 250] width 15 height 15
radio input "true"
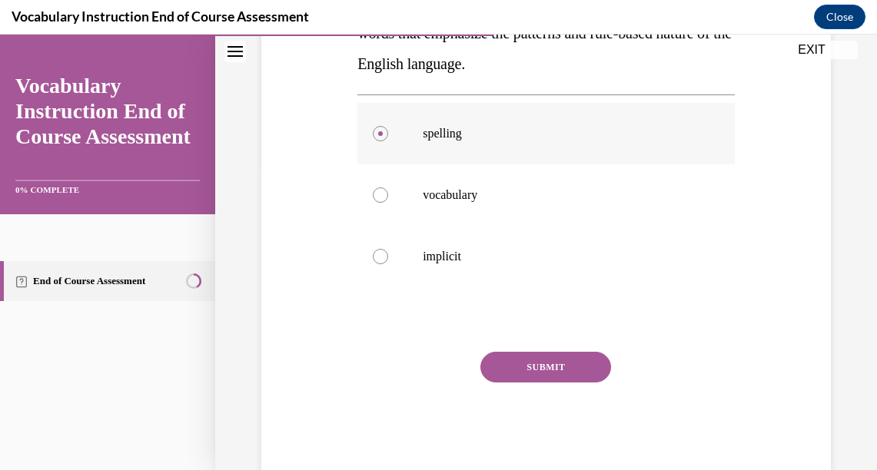
scroll to position [307, 0]
click at [554, 366] on button "SUBMIT" at bounding box center [545, 366] width 131 height 31
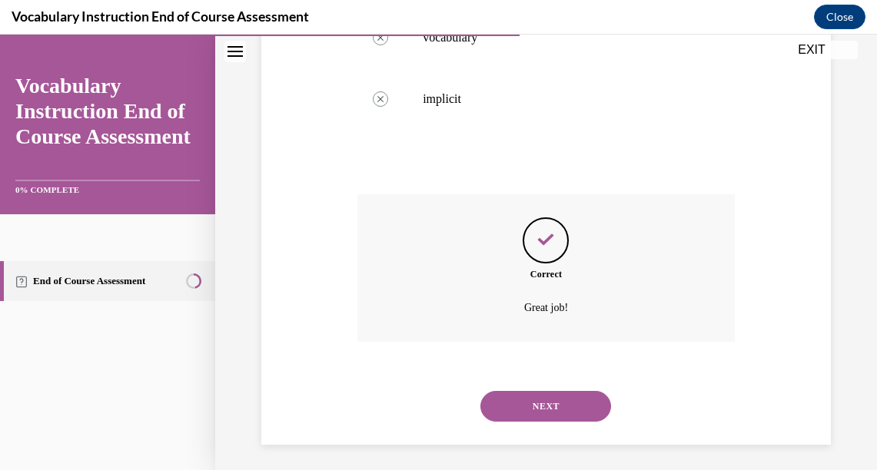
scroll to position [469, 0]
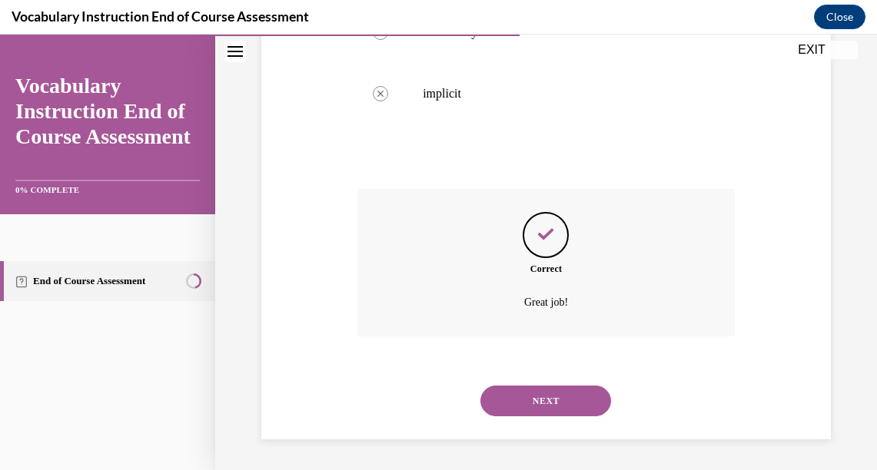
click at [546, 404] on button "NEXT" at bounding box center [545, 401] width 131 height 31
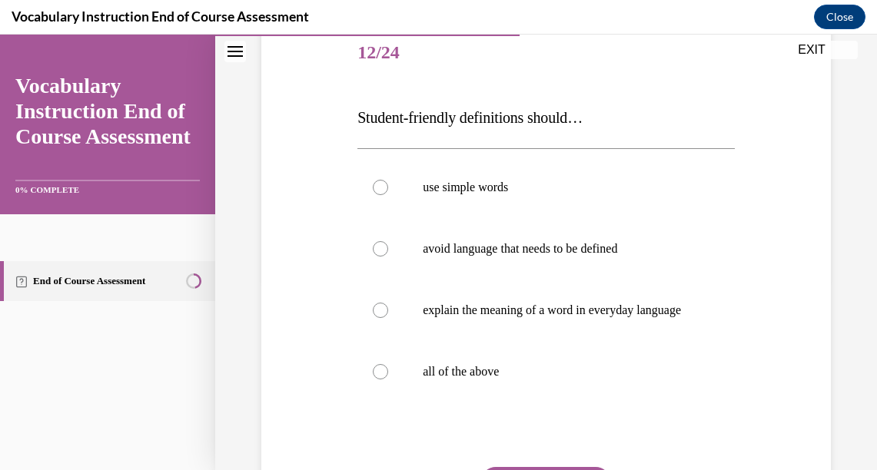
scroll to position [194, 0]
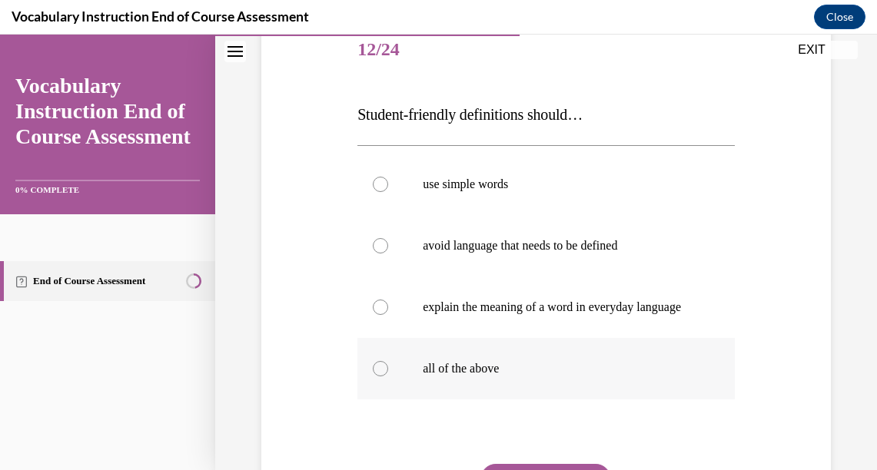
click at [377, 377] on div at bounding box center [380, 368] width 15 height 15
click at [377, 377] on input "all of the above" at bounding box center [380, 368] width 15 height 15
radio input "true"
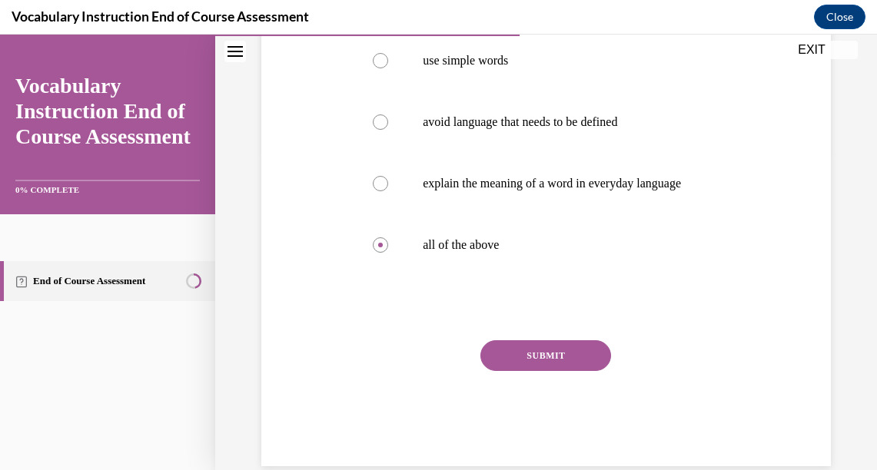
click at [550, 371] on button "SUBMIT" at bounding box center [545, 356] width 131 height 31
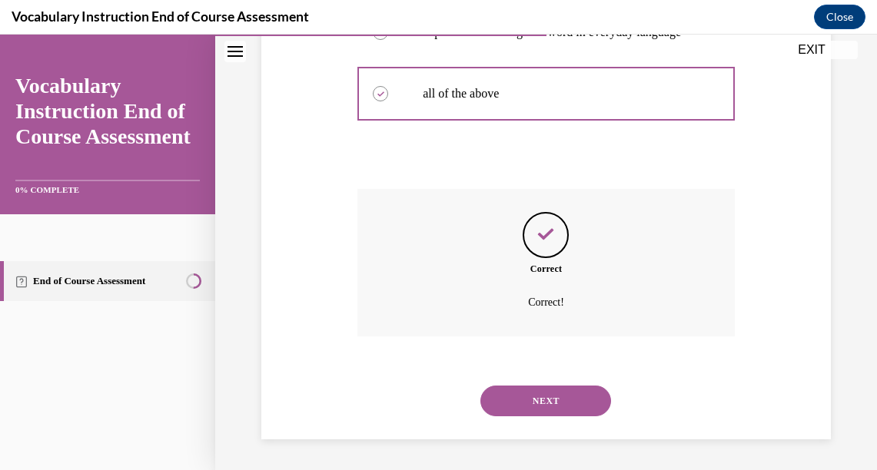
scroll to position [484, 0]
click at [555, 403] on button "NEXT" at bounding box center [545, 401] width 131 height 31
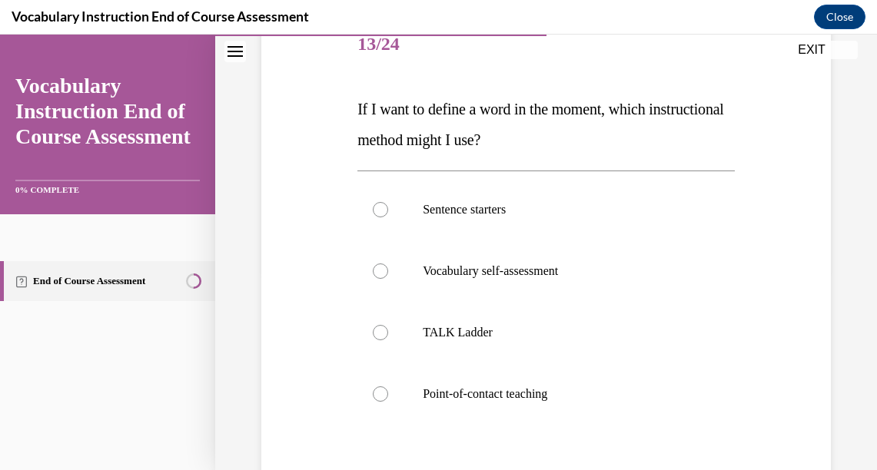
scroll to position [201, 0]
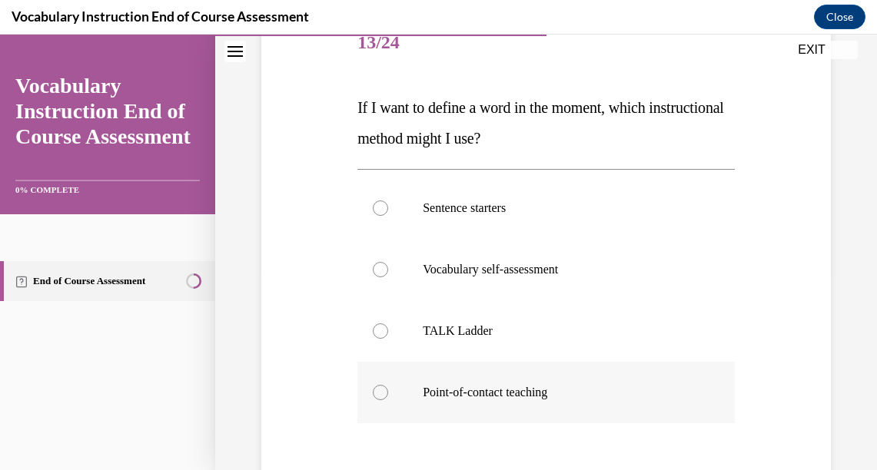
click at [374, 395] on div at bounding box center [380, 392] width 15 height 15
click at [374, 395] on input "Point-of-contact teaching" at bounding box center [380, 392] width 15 height 15
radio input "true"
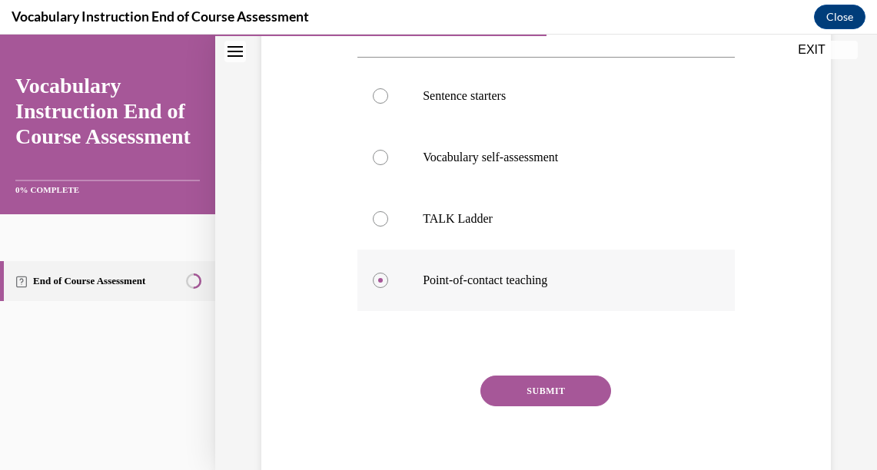
scroll to position [314, 0]
click at [562, 393] on button "SUBMIT" at bounding box center [545, 390] width 131 height 31
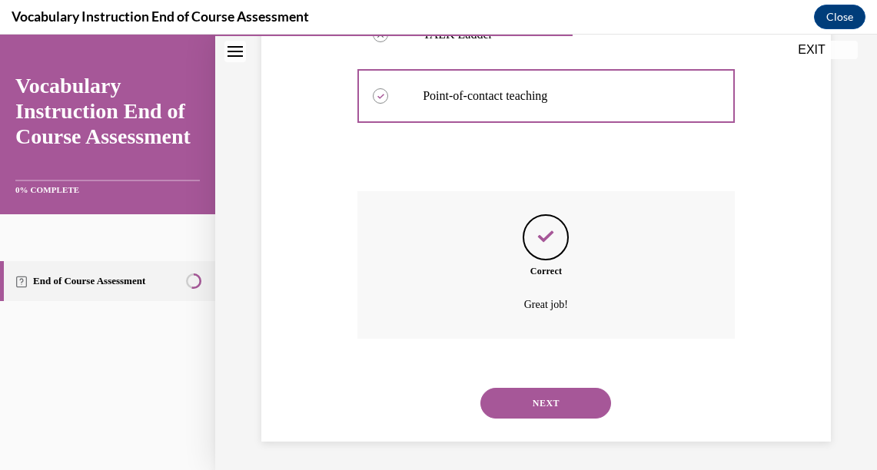
scroll to position [500, 0]
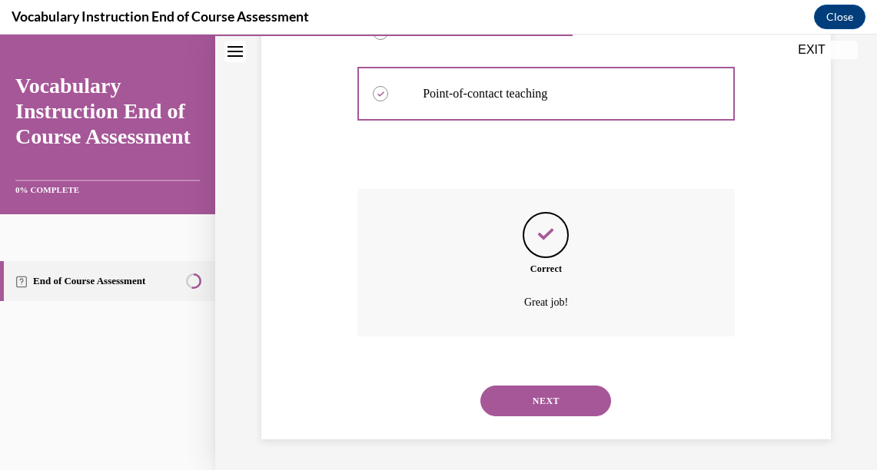
click at [554, 400] on button "NEXT" at bounding box center [545, 401] width 131 height 31
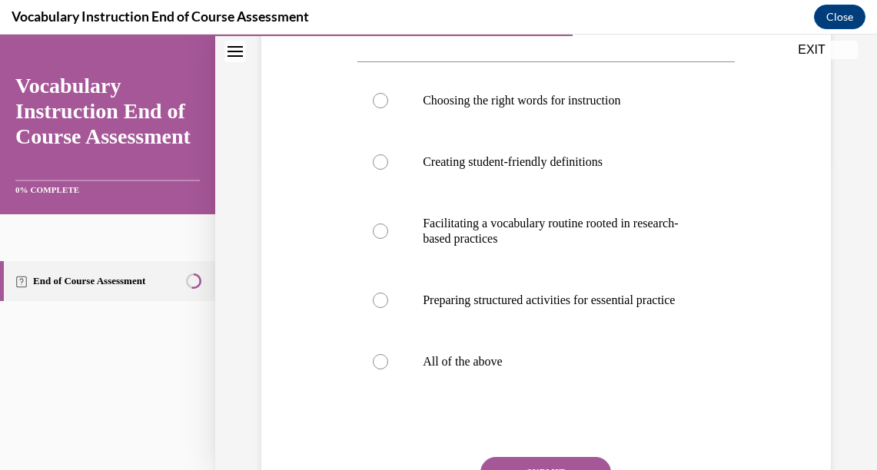
scroll to position [311, 0]
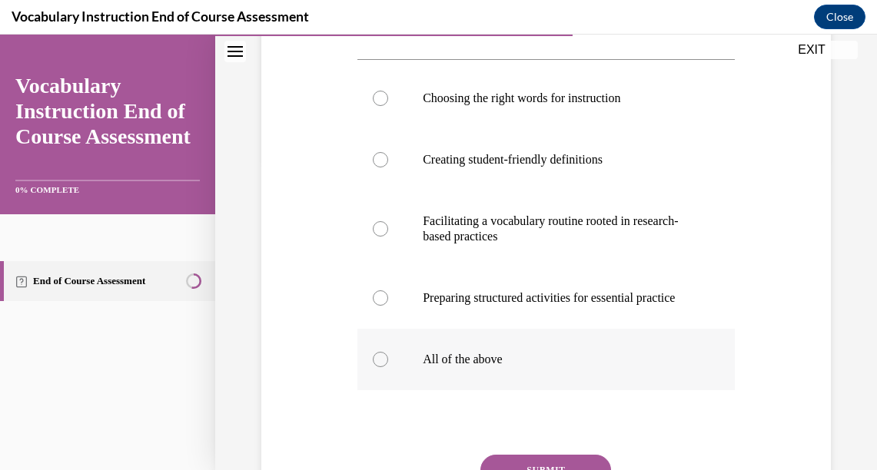
click at [384, 367] on div at bounding box center [380, 359] width 15 height 15
click at [384, 367] on input "All of the above" at bounding box center [380, 359] width 15 height 15
radio input "true"
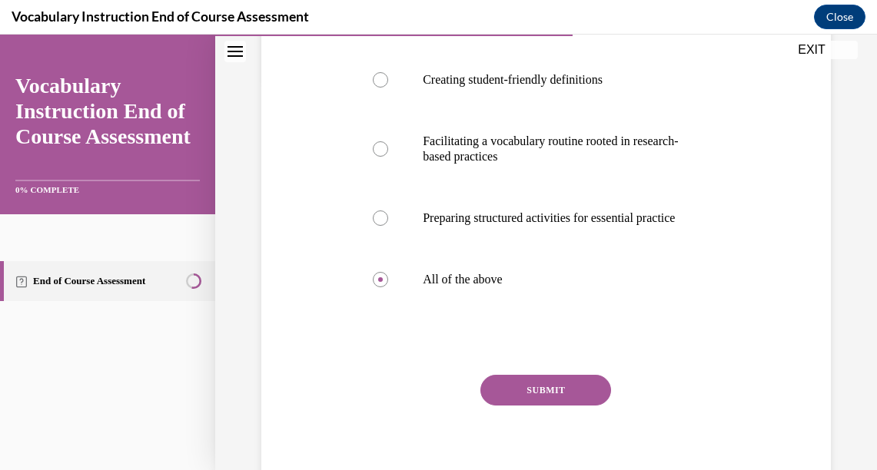
scroll to position [453, 0]
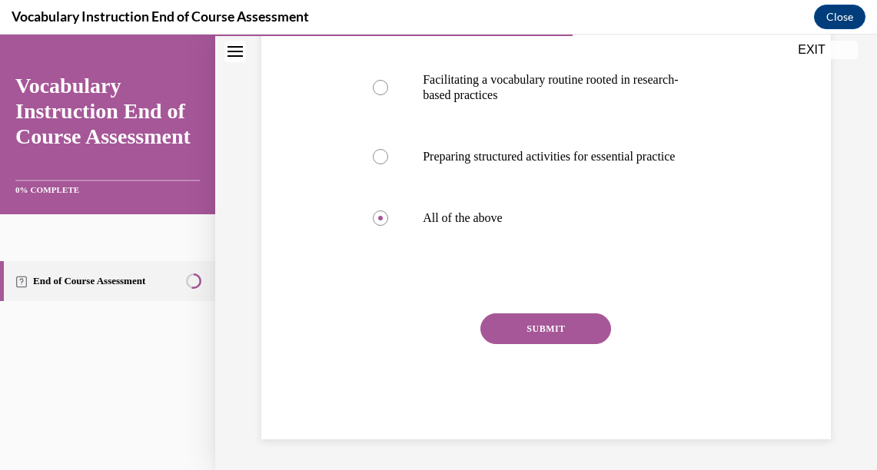
click at [562, 344] on button "SUBMIT" at bounding box center [545, 329] width 131 height 31
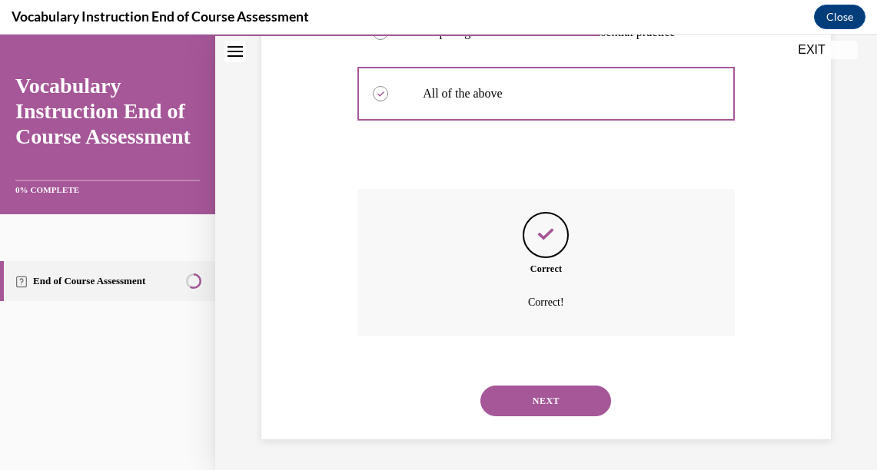
scroll to position [592, 0]
click at [559, 399] on button "NEXT" at bounding box center [545, 401] width 131 height 31
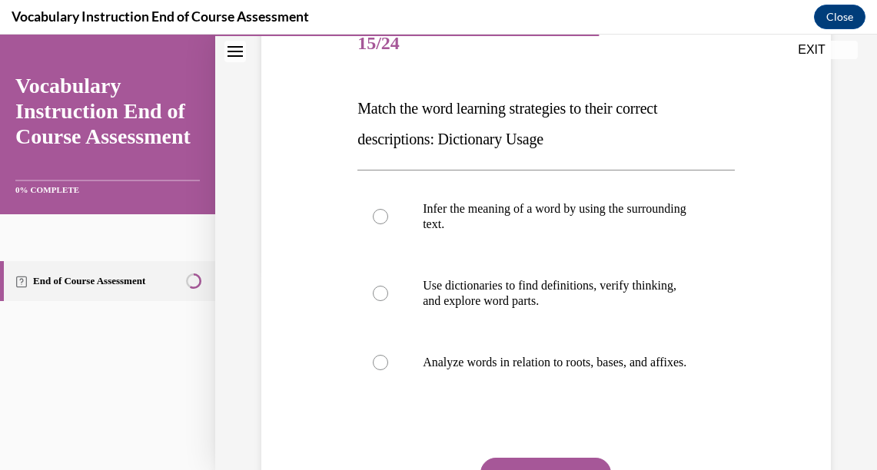
scroll to position [201, 0]
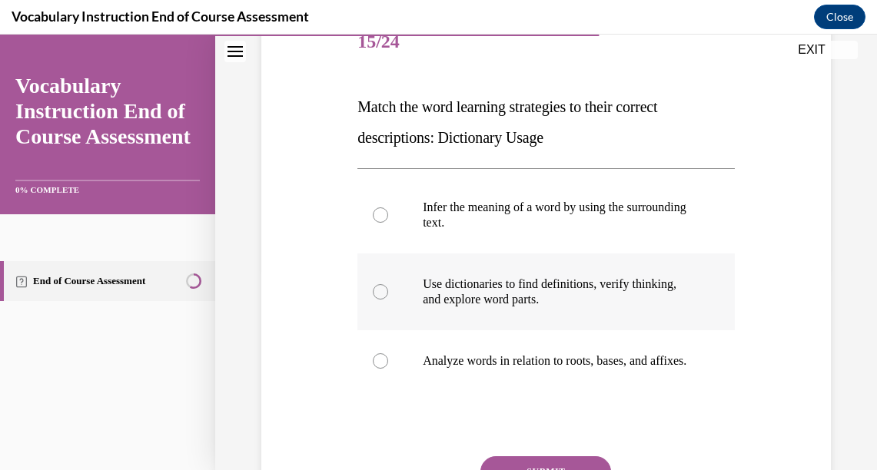
click at [374, 288] on div at bounding box center [380, 291] width 15 height 15
click at [374, 288] on input "Use dictionaries to find definitions, verify thinking, and explore word parts." at bounding box center [380, 291] width 15 height 15
radio input "true"
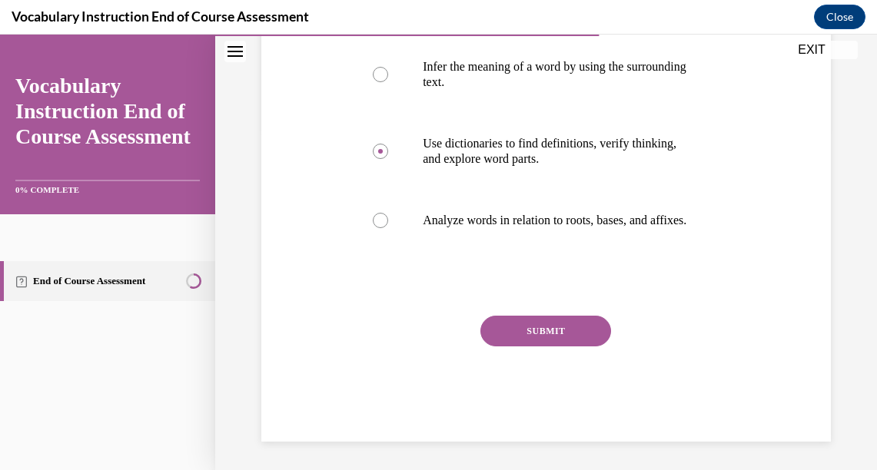
click at [567, 347] on button "SUBMIT" at bounding box center [545, 331] width 131 height 31
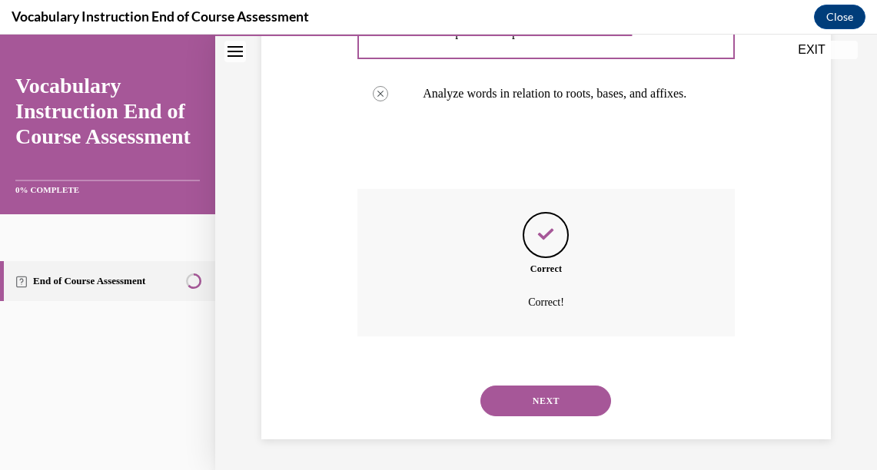
scroll to position [484, 0]
click at [541, 400] on button "NEXT" at bounding box center [545, 401] width 131 height 31
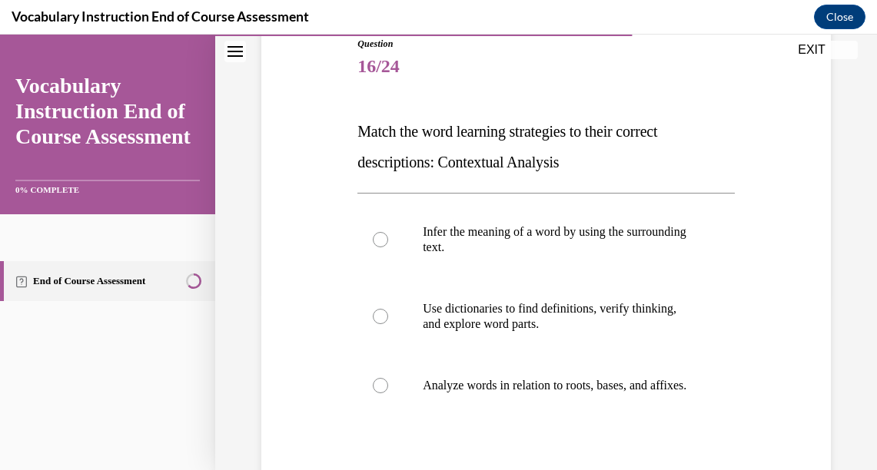
scroll to position [181, 0]
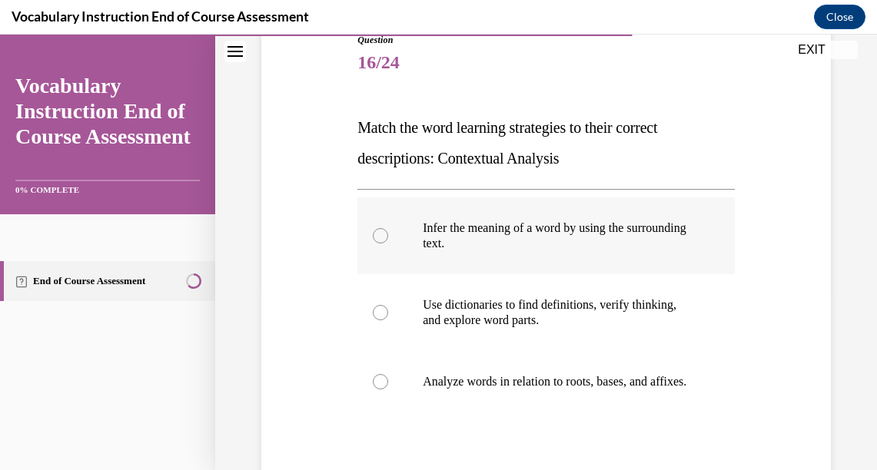
click at [379, 231] on div at bounding box center [380, 235] width 15 height 15
click at [379, 231] on input "Infer the meaning of a word by using the surrounding text." at bounding box center [380, 235] width 15 height 15
radio input "true"
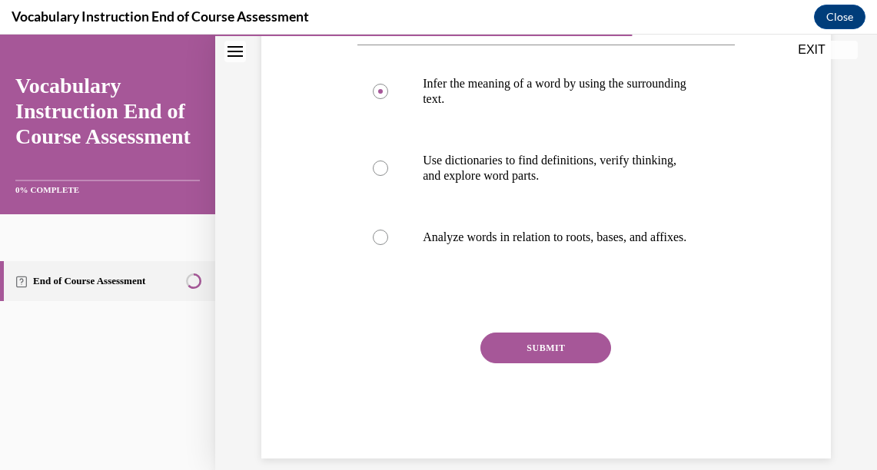
scroll to position [331, 0]
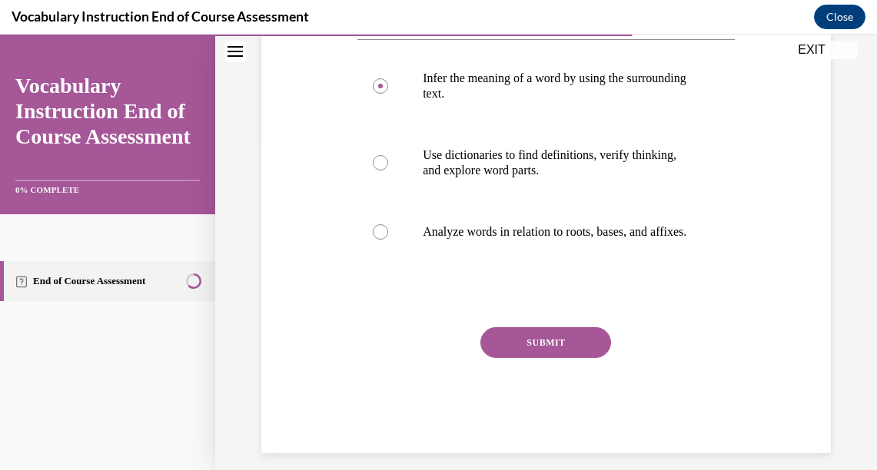
click at [557, 357] on button "SUBMIT" at bounding box center [545, 343] width 131 height 31
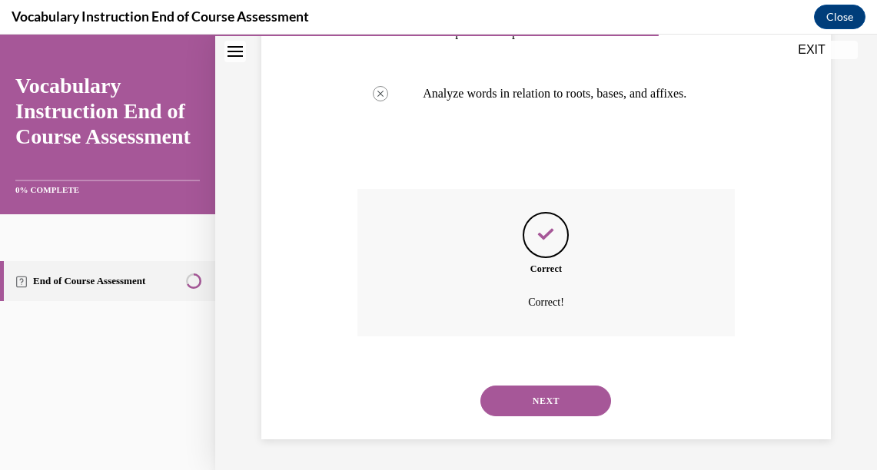
scroll to position [484, 0]
click at [550, 397] on button "NEXT" at bounding box center [545, 401] width 131 height 31
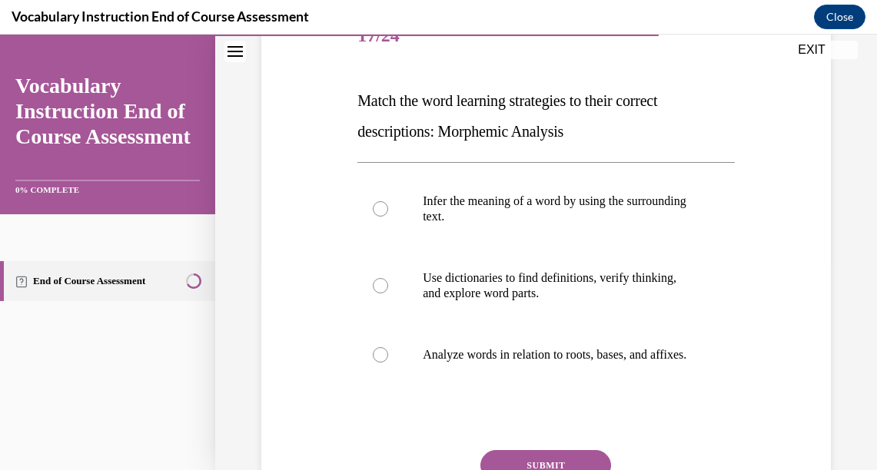
scroll to position [207, 0]
click at [380, 364] on div at bounding box center [380, 355] width 15 height 15
click at [380, 364] on input "Analyze words in relation to roots, bases, and affixes." at bounding box center [380, 355] width 15 height 15
radio input "true"
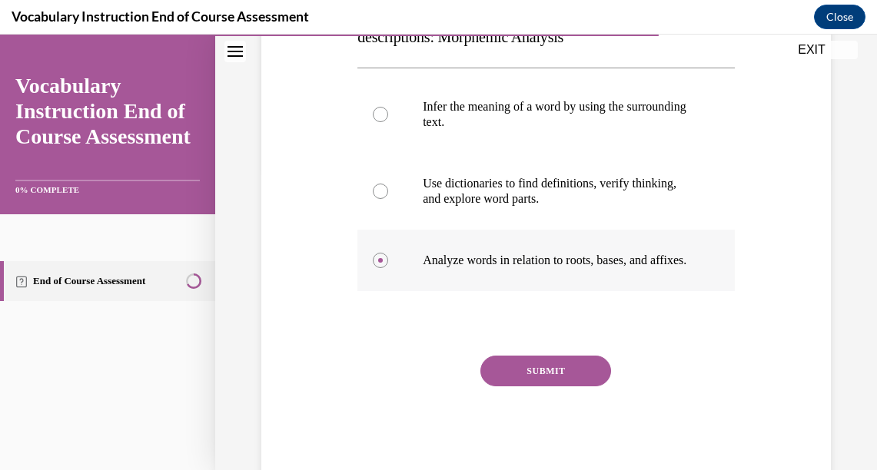
scroll to position [304, 0]
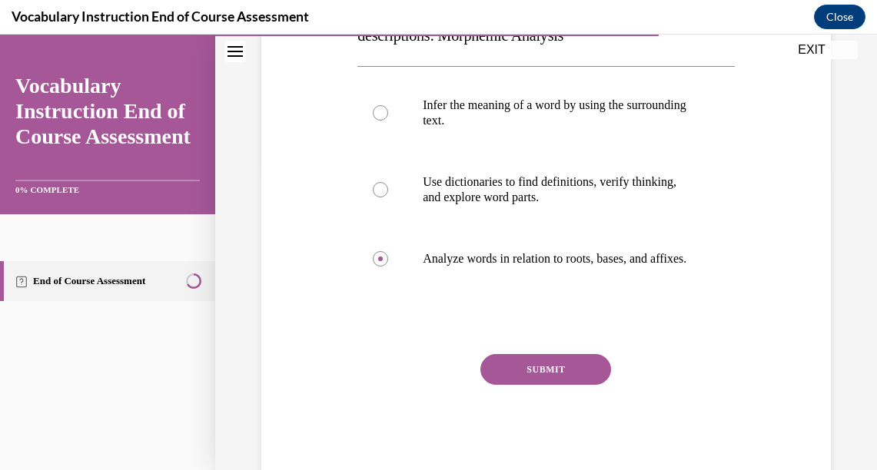
click at [547, 385] on button "SUBMIT" at bounding box center [545, 369] width 131 height 31
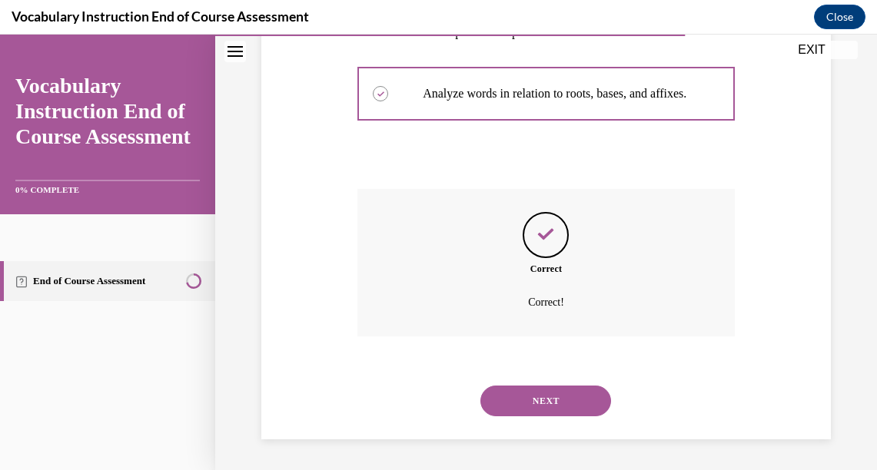
scroll to position [484, 0]
click at [549, 405] on button "NEXT" at bounding box center [545, 401] width 131 height 31
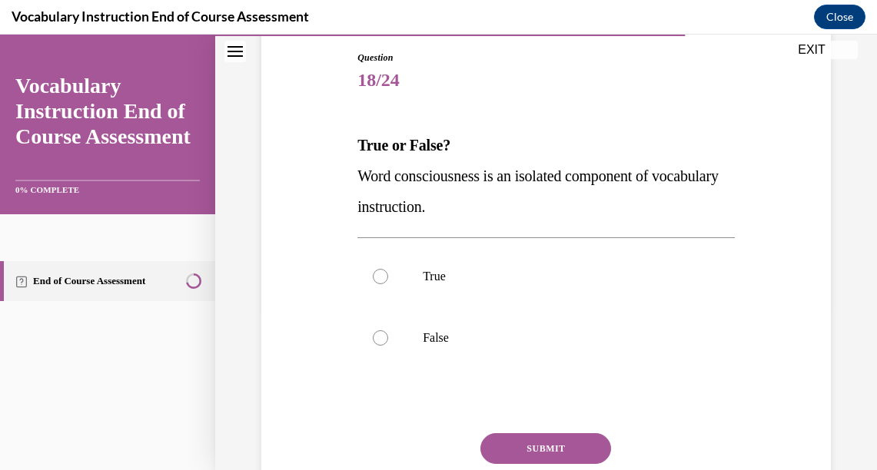
scroll to position [158, 0]
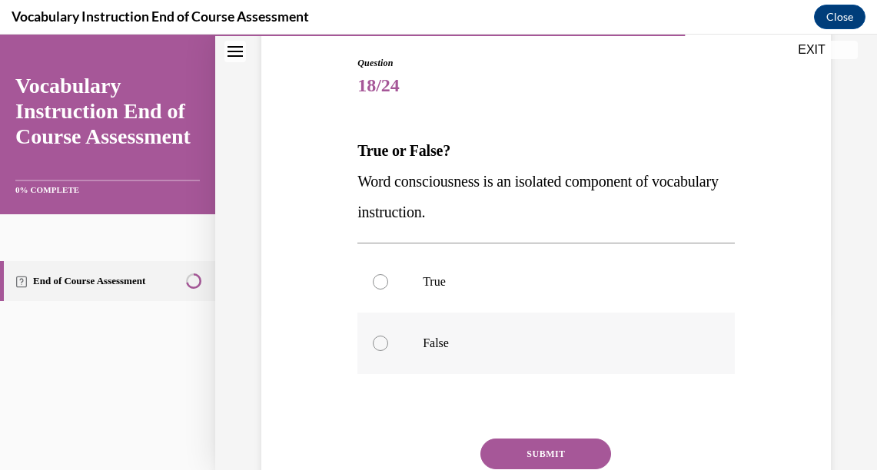
click at [381, 342] on div at bounding box center [380, 343] width 15 height 15
click at [381, 342] on input "False" at bounding box center [380, 343] width 15 height 15
radio input "true"
click at [544, 452] on button "SUBMIT" at bounding box center [545, 454] width 131 height 31
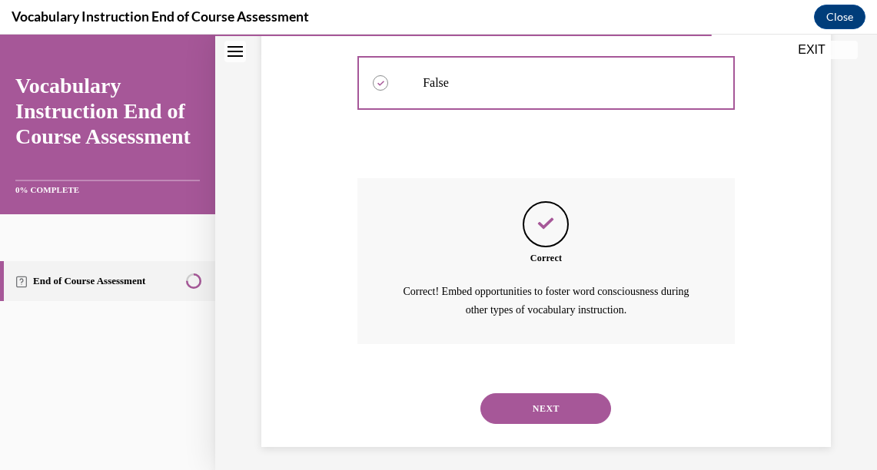
scroll to position [425, 0]
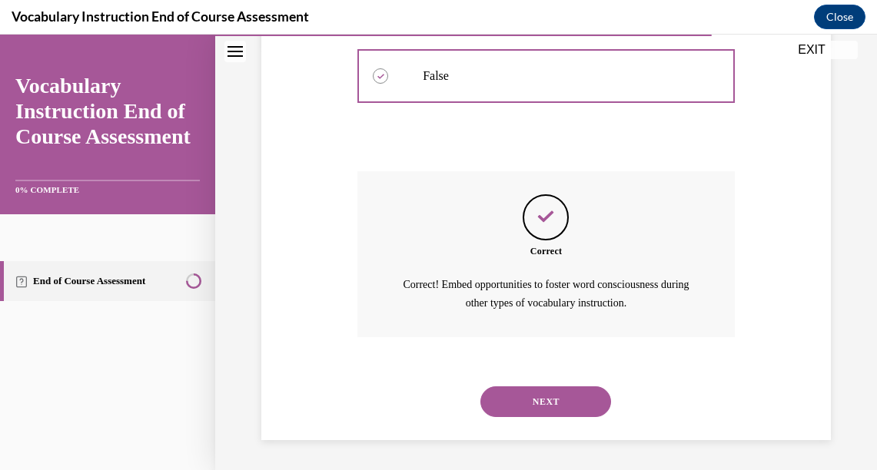
click at [545, 404] on button "NEXT" at bounding box center [545, 402] width 131 height 31
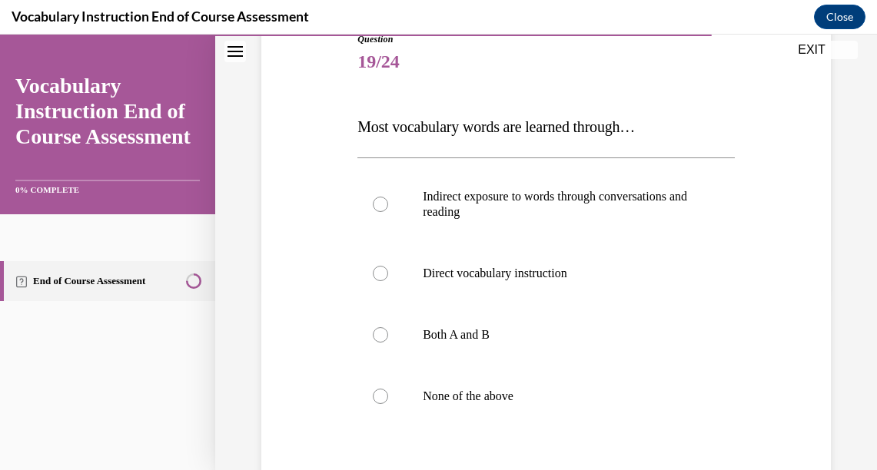
scroll to position [179, 0]
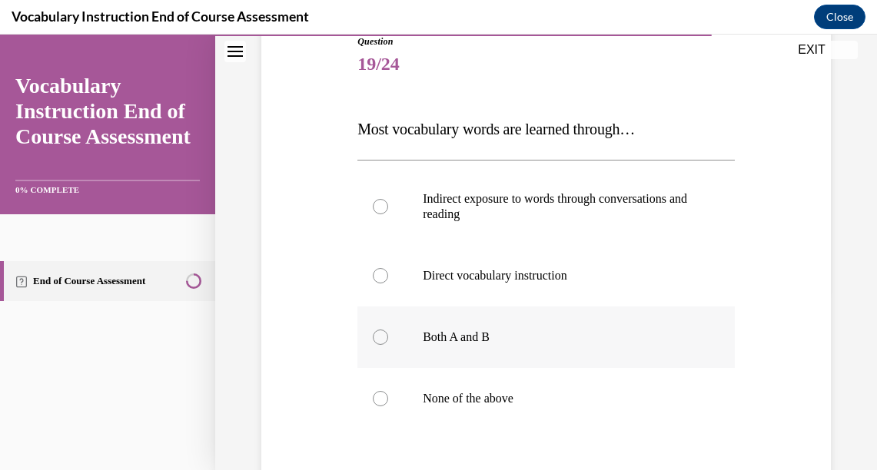
click at [382, 341] on div at bounding box center [380, 337] width 15 height 15
click at [382, 341] on input "Both A and B" at bounding box center [380, 337] width 15 height 15
radio input "true"
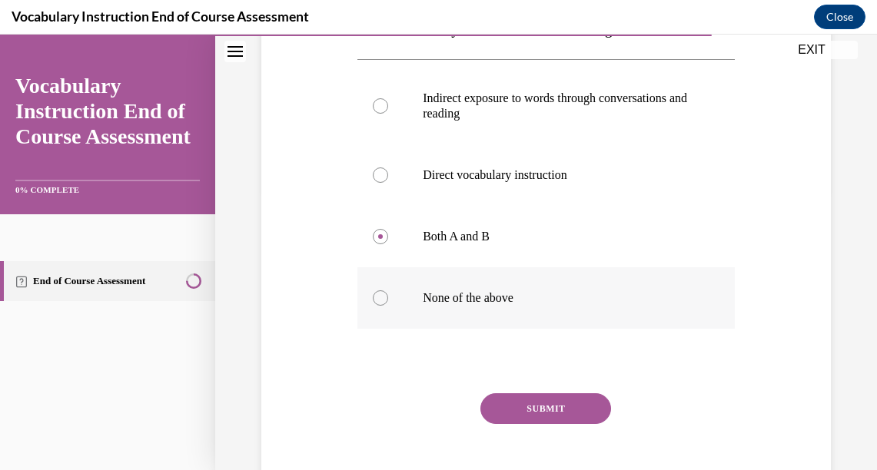
scroll to position [280, 0]
click at [558, 414] on button "SUBMIT" at bounding box center [545, 409] width 131 height 31
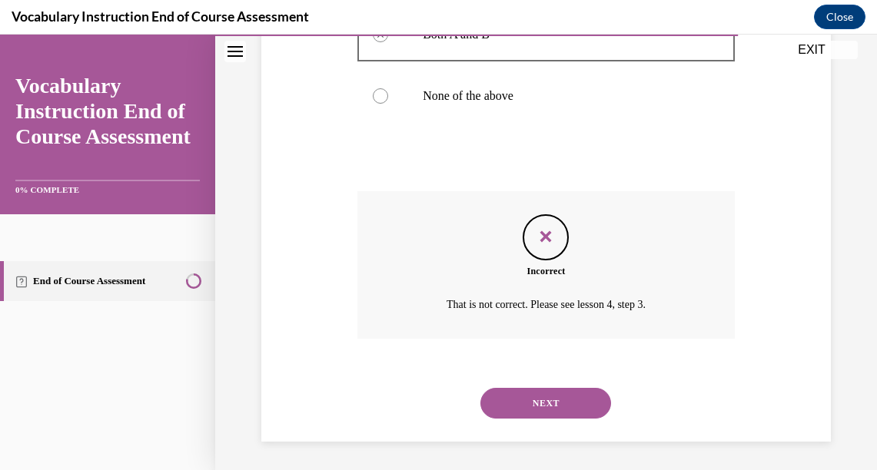
scroll to position [484, 0]
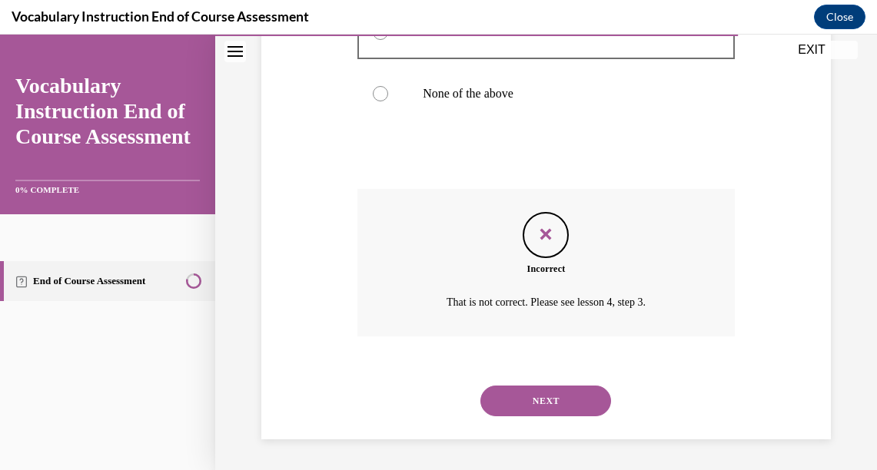
click at [546, 402] on button "NEXT" at bounding box center [545, 401] width 131 height 31
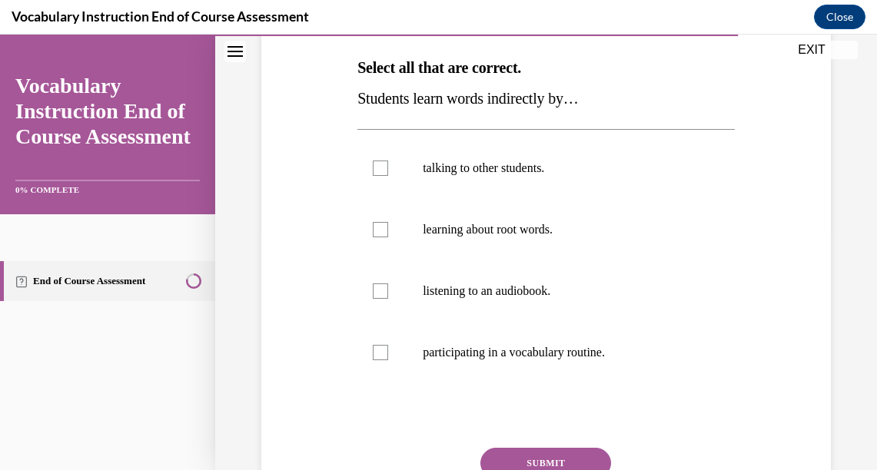
scroll to position [243, 0]
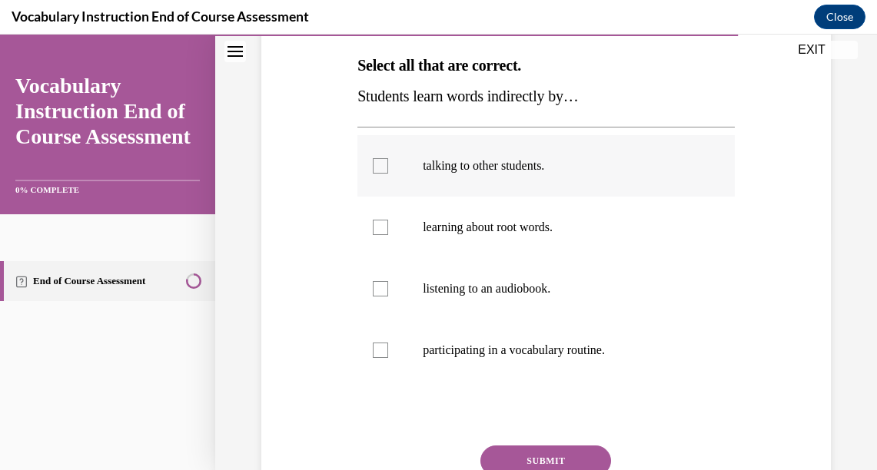
click at [381, 160] on div at bounding box center [380, 165] width 15 height 15
click at [381, 160] on input "talking to other students." at bounding box center [380, 165] width 15 height 15
checkbox input "true"
click at [380, 285] on div at bounding box center [380, 288] width 15 height 15
click at [380, 285] on input "listening to an audiobook." at bounding box center [380, 288] width 15 height 15
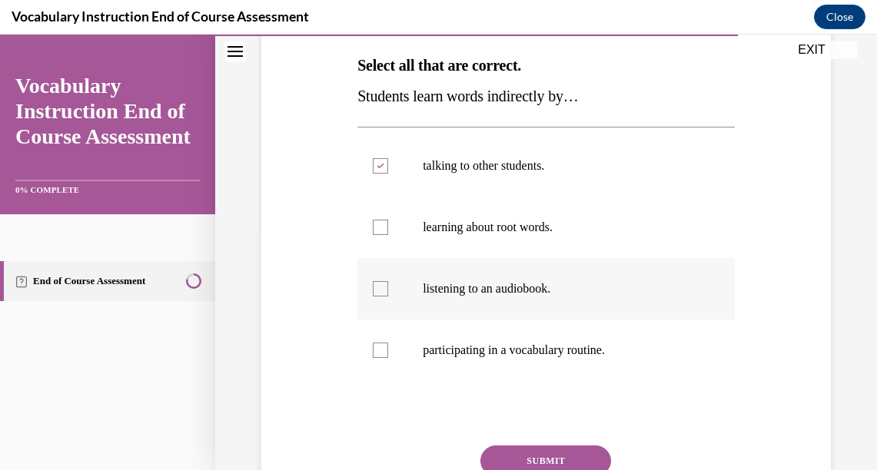
checkbox input "true"
click at [541, 457] on button "SUBMIT" at bounding box center [545, 461] width 131 height 31
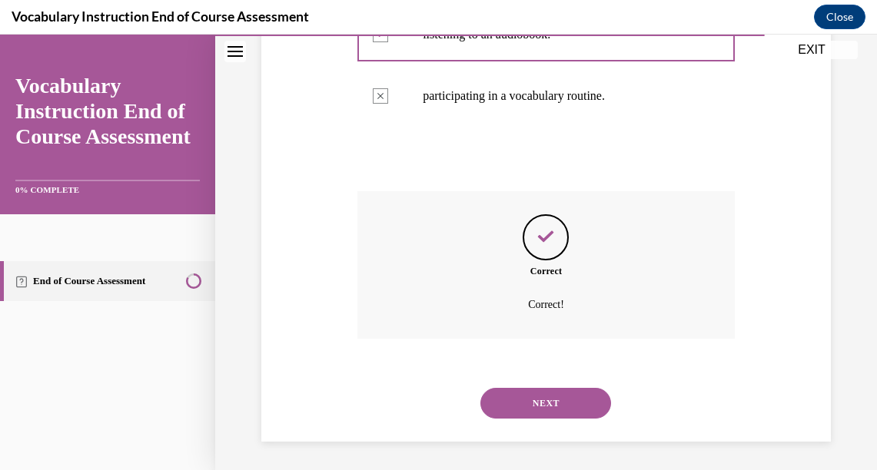
scroll to position [500, 0]
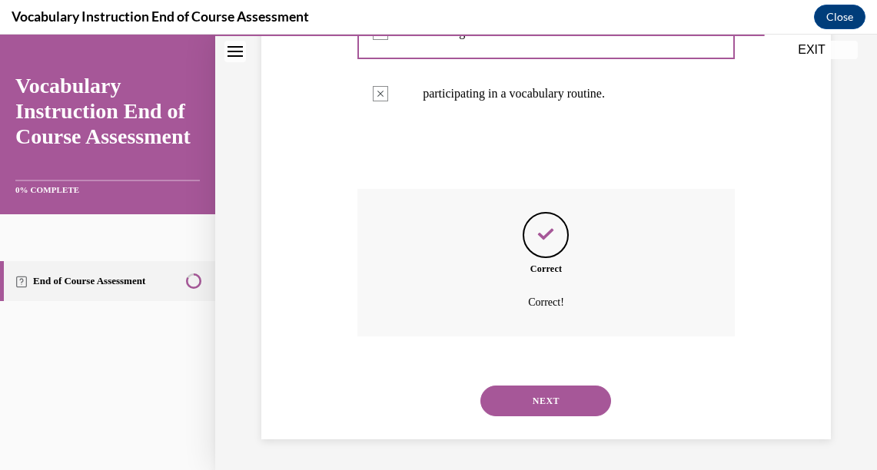
click at [547, 407] on button "NEXT" at bounding box center [545, 401] width 131 height 31
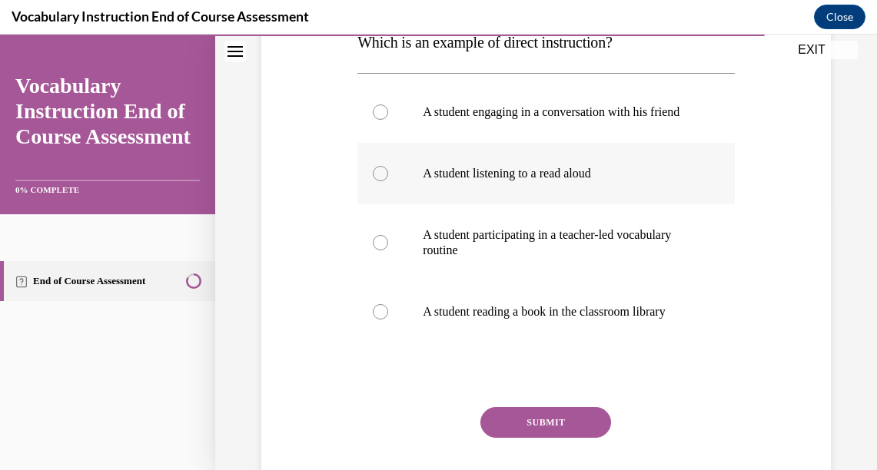
scroll to position [260, 0]
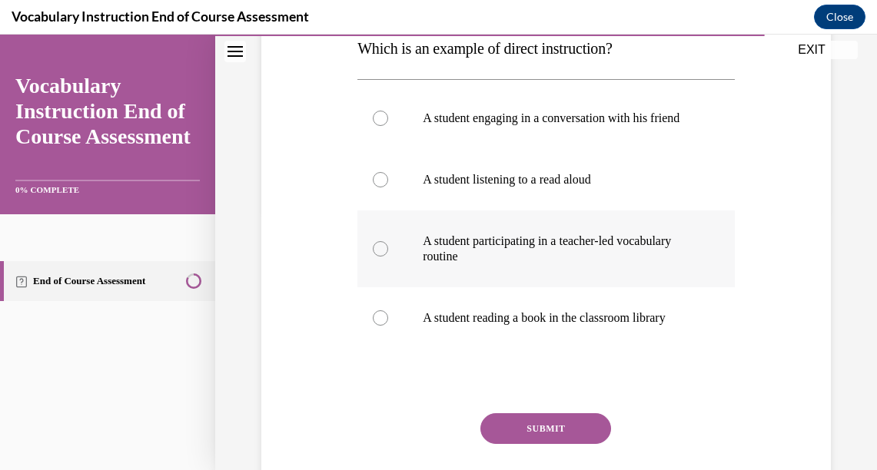
click at [377, 257] on div at bounding box center [380, 248] width 15 height 15
click at [377, 257] on input "A student participating in a teacher-led vocabulary routine" at bounding box center [380, 248] width 15 height 15
radio input "true"
click at [549, 437] on button "SUBMIT" at bounding box center [545, 429] width 131 height 31
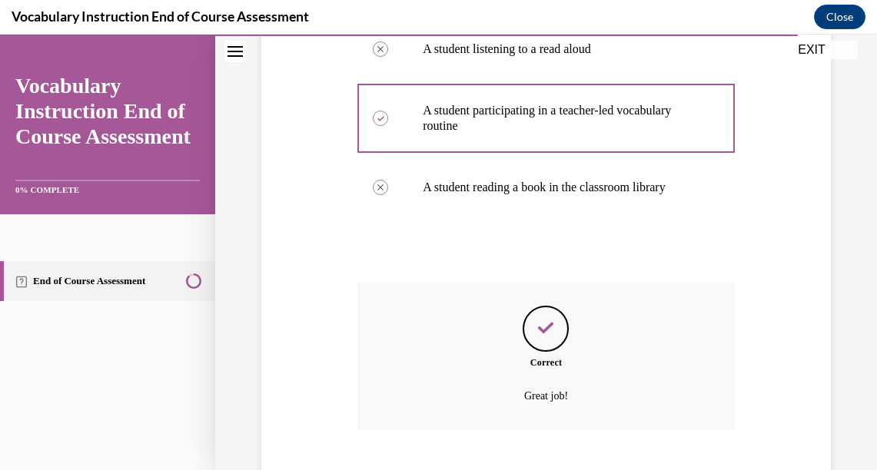
scroll to position [500, 0]
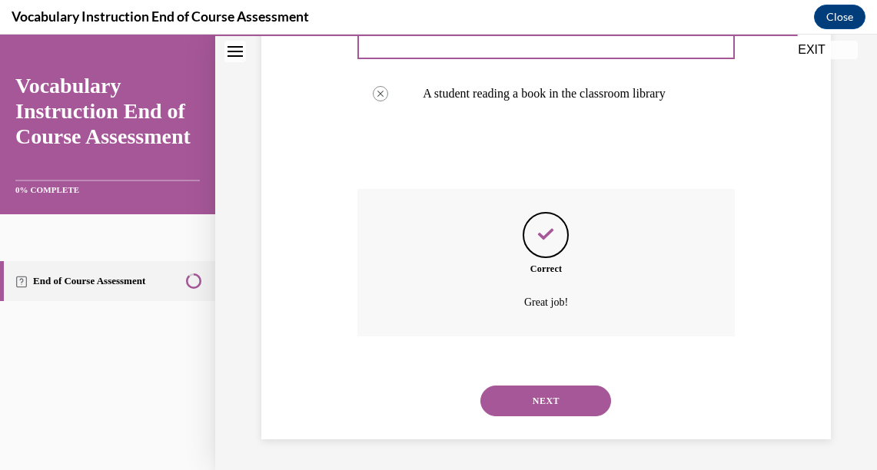
click at [548, 408] on button "NEXT" at bounding box center [545, 401] width 131 height 31
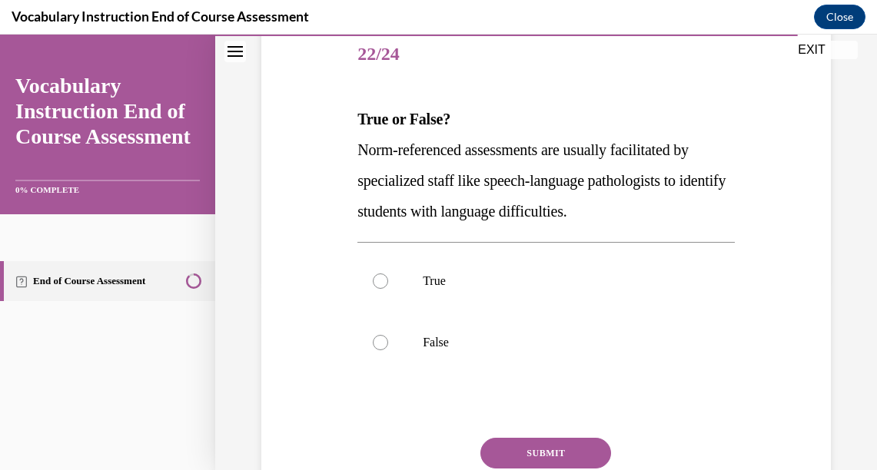
scroll to position [194, 0]
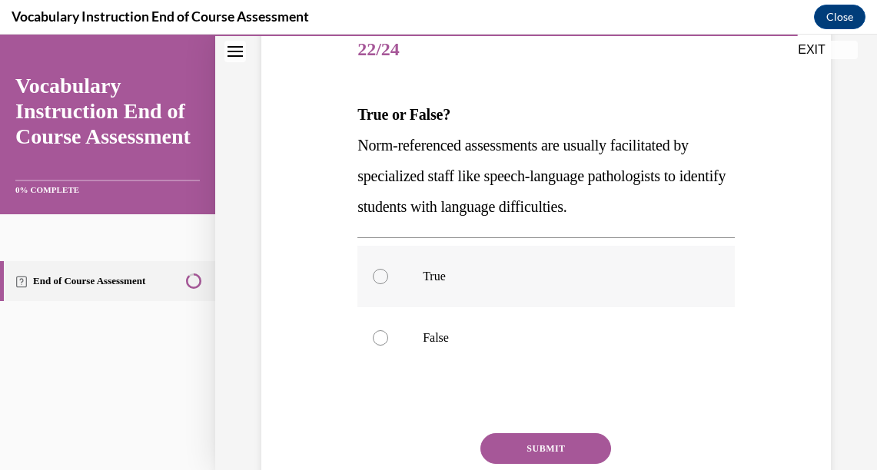
click at [378, 277] on div at bounding box center [380, 276] width 15 height 15
click at [378, 277] on input "True" at bounding box center [380, 276] width 15 height 15
radio input "true"
click at [534, 448] on button "SUBMIT" at bounding box center [545, 449] width 131 height 31
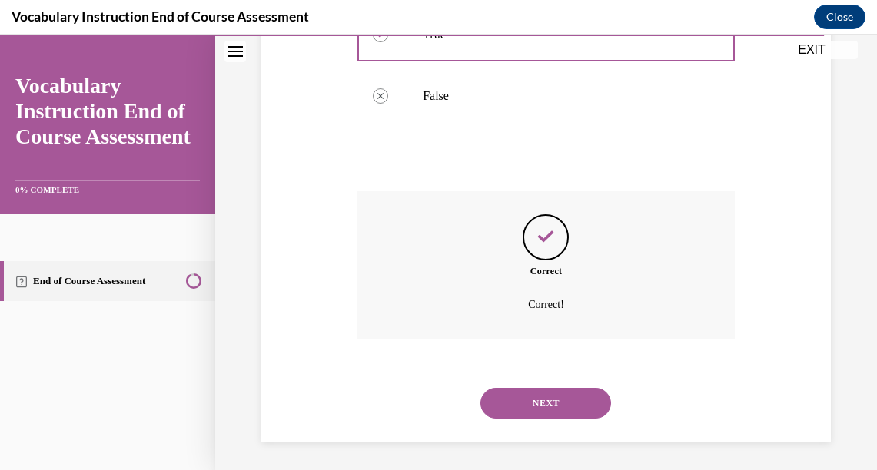
scroll to position [438, 0]
click at [543, 397] on button "NEXT" at bounding box center [545, 401] width 131 height 31
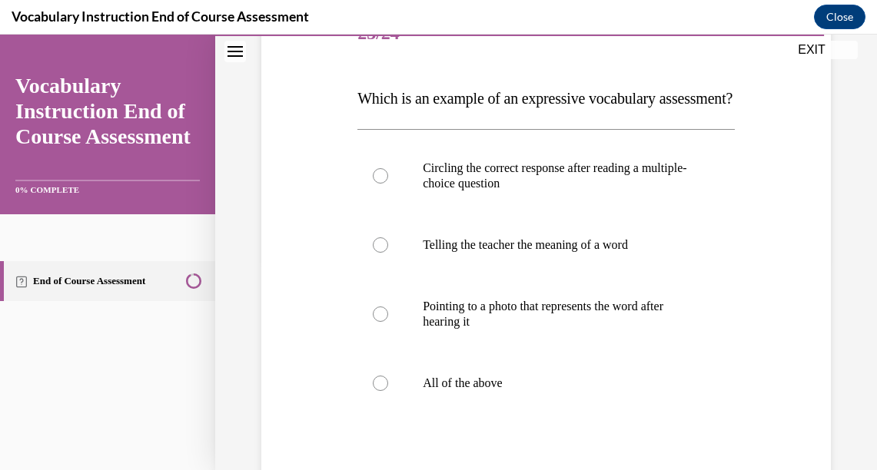
scroll to position [211, 0]
click at [377, 391] on div at bounding box center [380, 382] width 15 height 15
click at [377, 391] on input "All of the above" at bounding box center [380, 382] width 15 height 15
radio input "true"
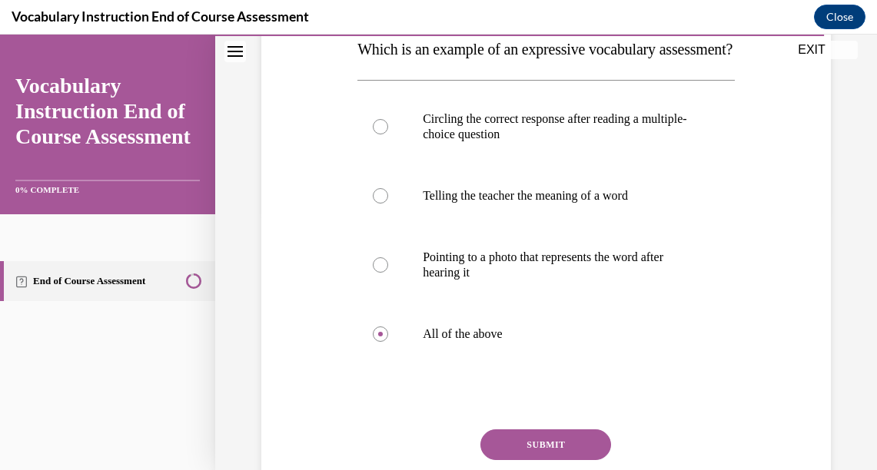
scroll to position [248, 0]
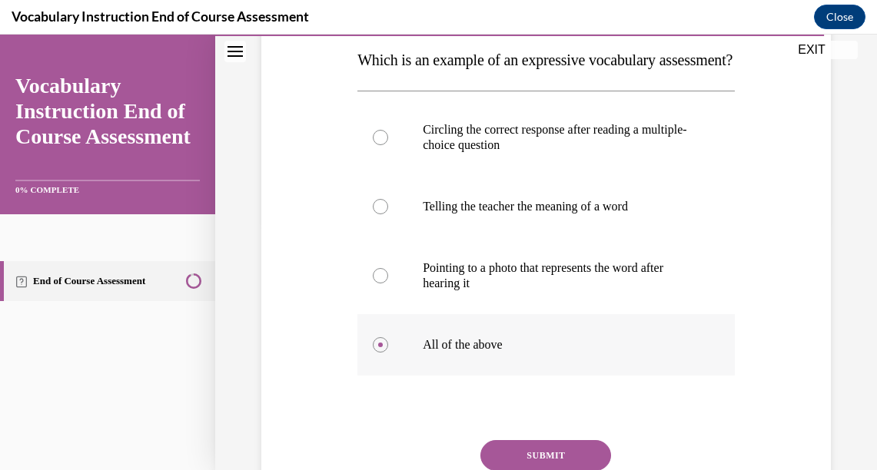
click at [381, 353] on div at bounding box center [380, 344] width 15 height 15
click at [381, 353] on input "All of the above" at bounding box center [380, 344] width 15 height 15
click at [380, 214] on div at bounding box center [380, 206] width 15 height 15
click at [380, 214] on input "Telling the teacher the meaning of a word" at bounding box center [380, 206] width 15 height 15
radio input "true"
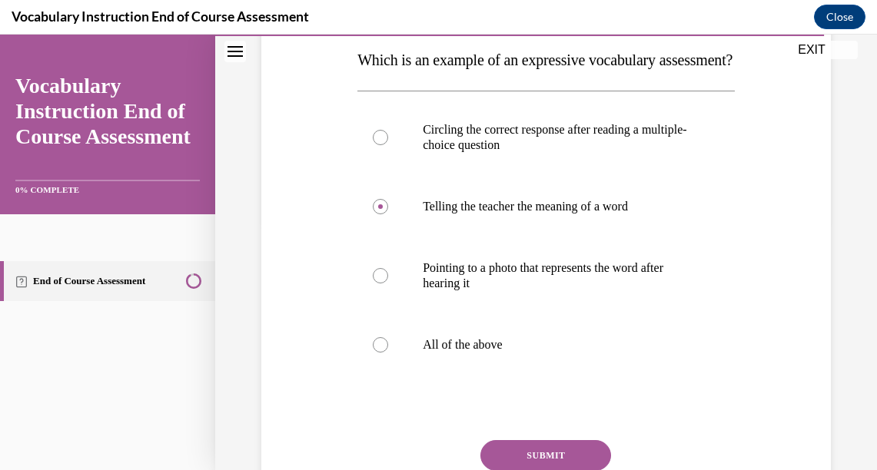
scroll to position [318, 0]
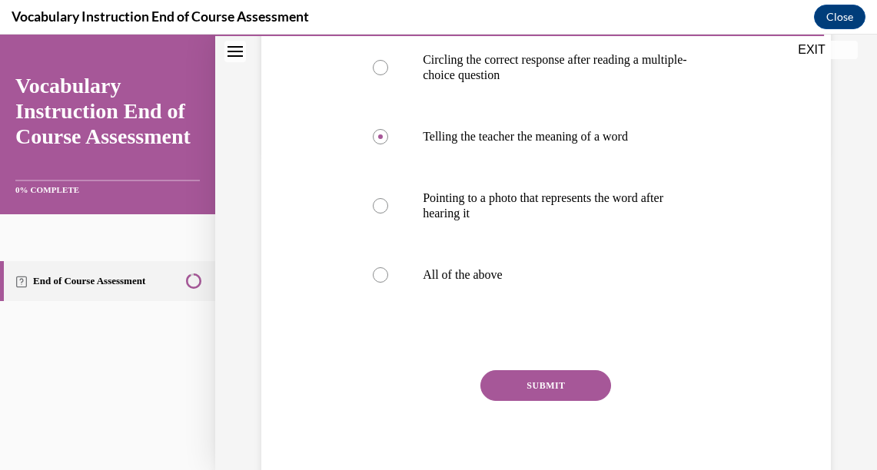
click at [542, 401] on button "SUBMIT" at bounding box center [545, 386] width 131 height 31
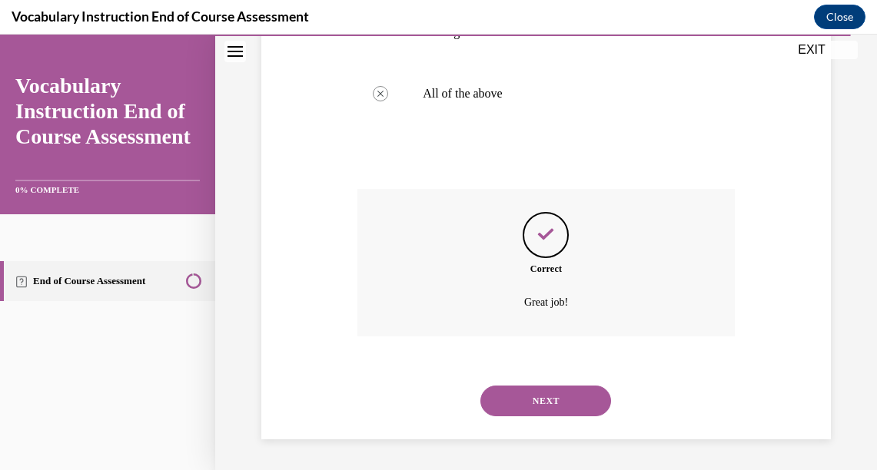
scroll to position [530, 0]
click at [538, 404] on button "NEXT" at bounding box center [545, 401] width 131 height 31
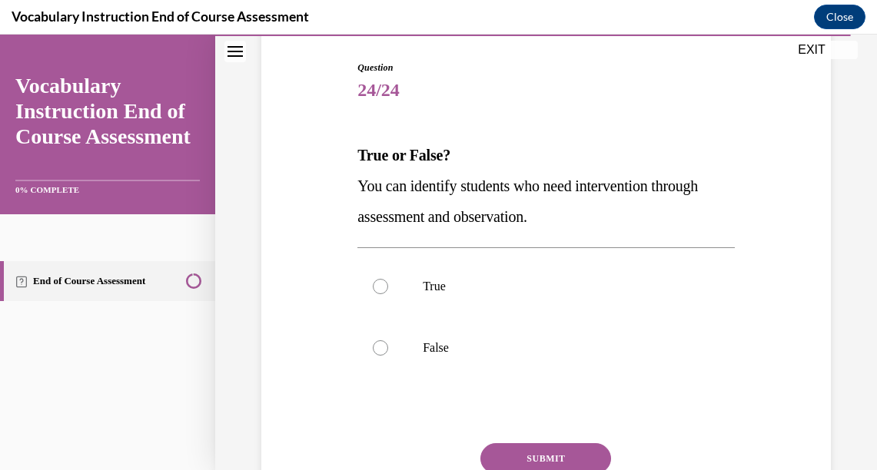
scroll to position [151, 0]
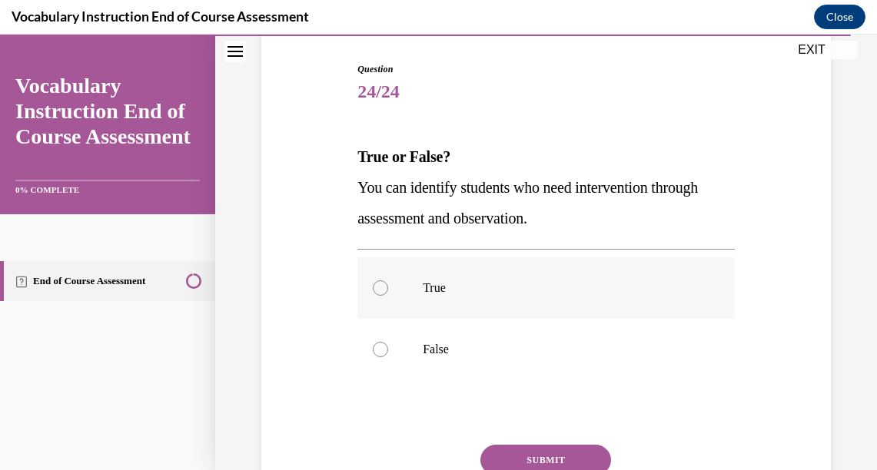
click at [377, 284] on div at bounding box center [380, 288] width 15 height 15
click at [377, 284] on input "True" at bounding box center [380, 288] width 15 height 15
radio input "true"
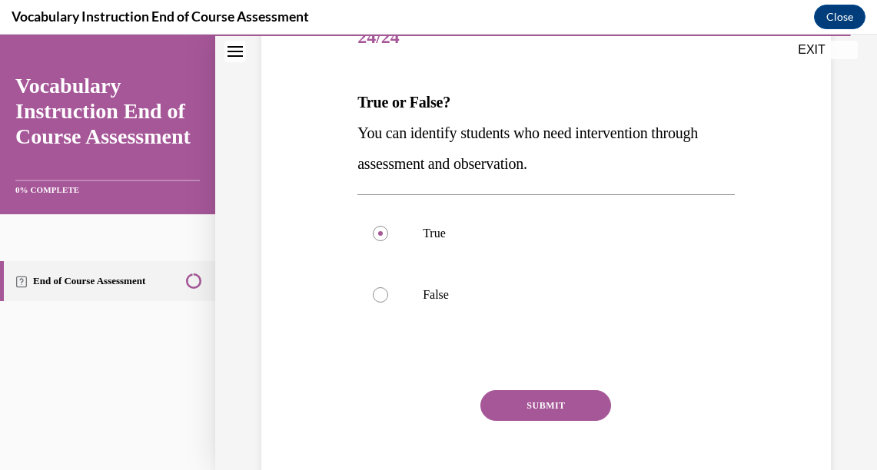
click at [542, 404] on button "SUBMIT" at bounding box center [545, 406] width 131 height 31
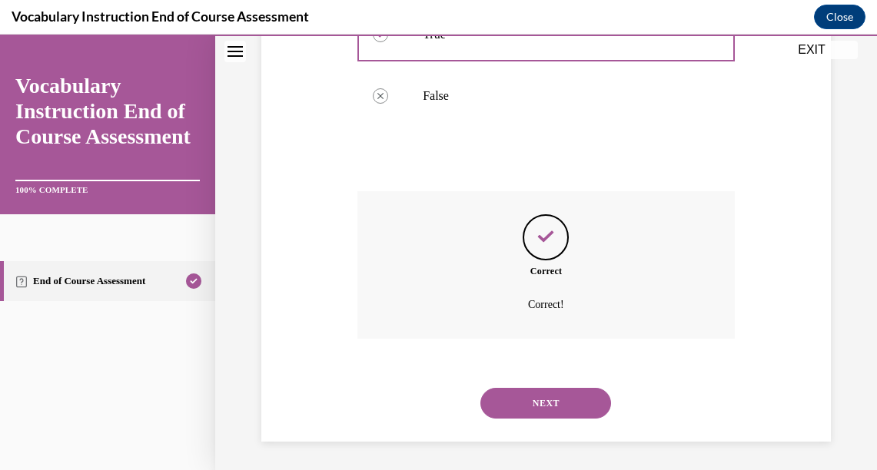
scroll to position [407, 0]
click at [557, 404] on button "NEXT" at bounding box center [545, 401] width 131 height 31
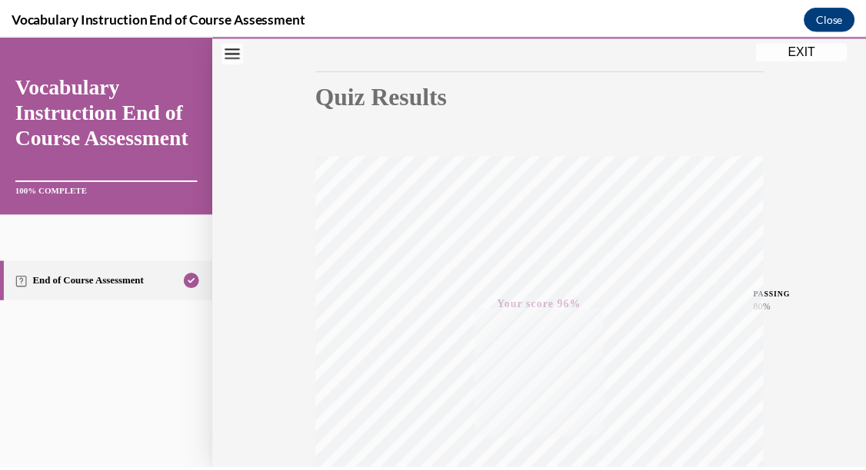
scroll to position [141, 0]
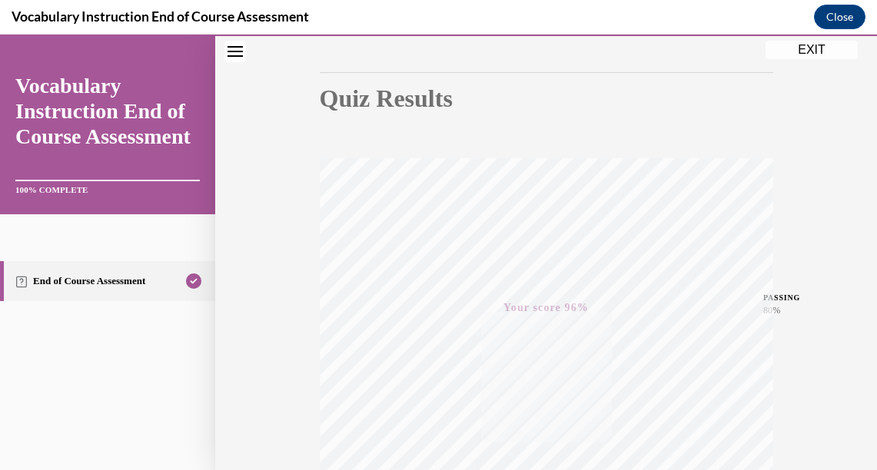
click at [812, 53] on button "EXIT" at bounding box center [812, 50] width 92 height 18
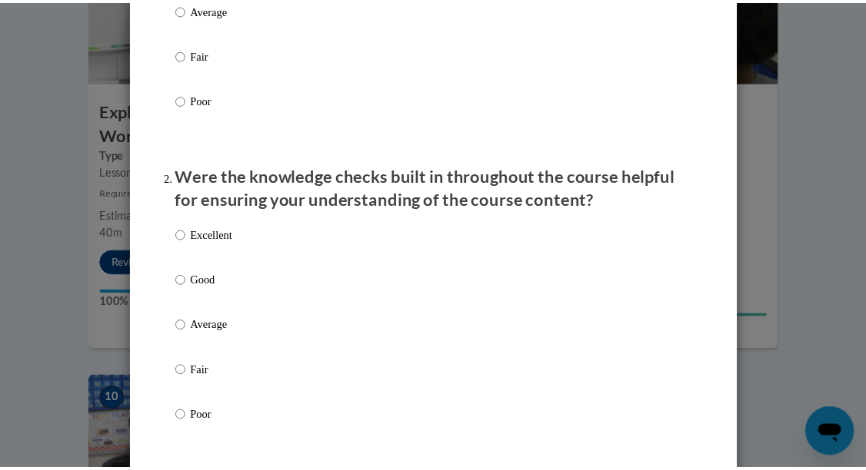
scroll to position [0, 0]
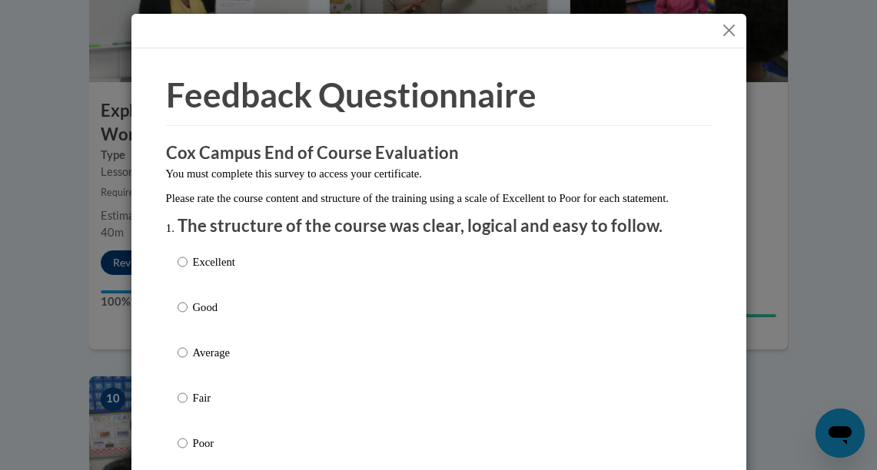
click at [720, 30] on button "Close" at bounding box center [729, 30] width 19 height 19
